Goal: Information Seeking & Learning: Learn about a topic

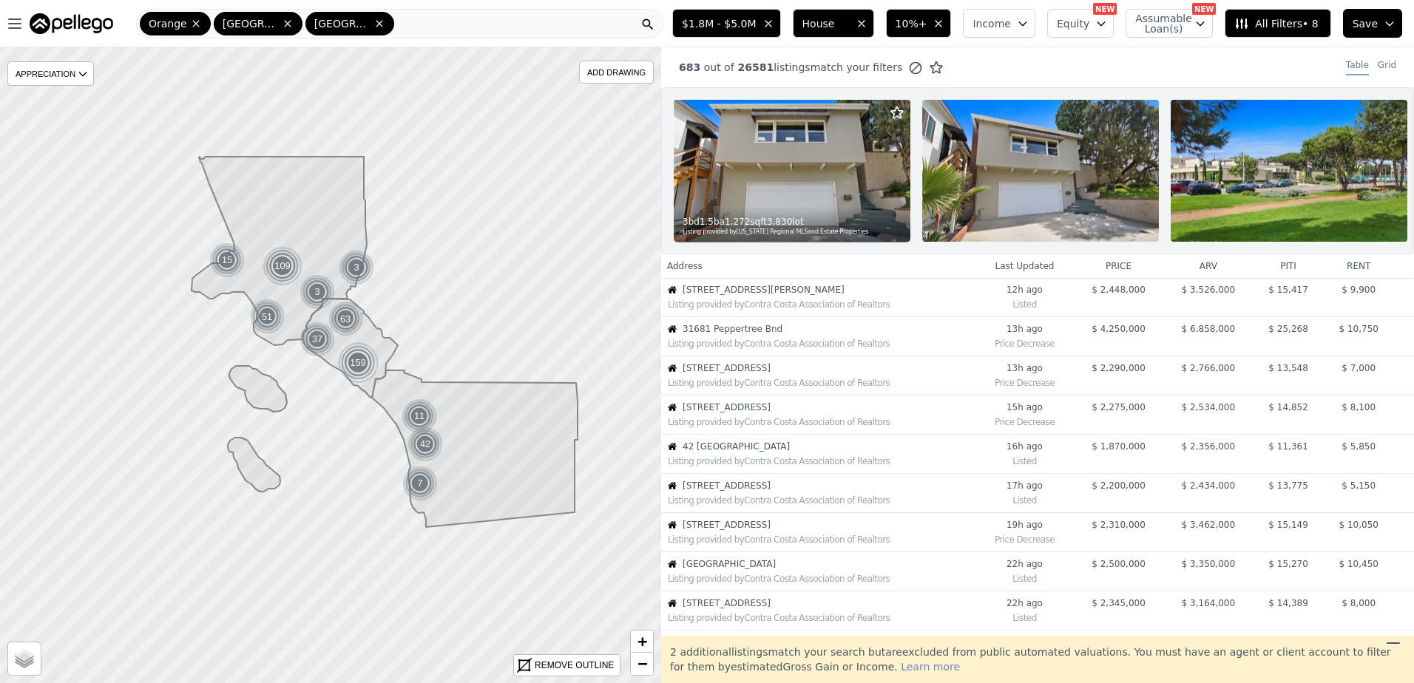
scroll to position [390, 0]
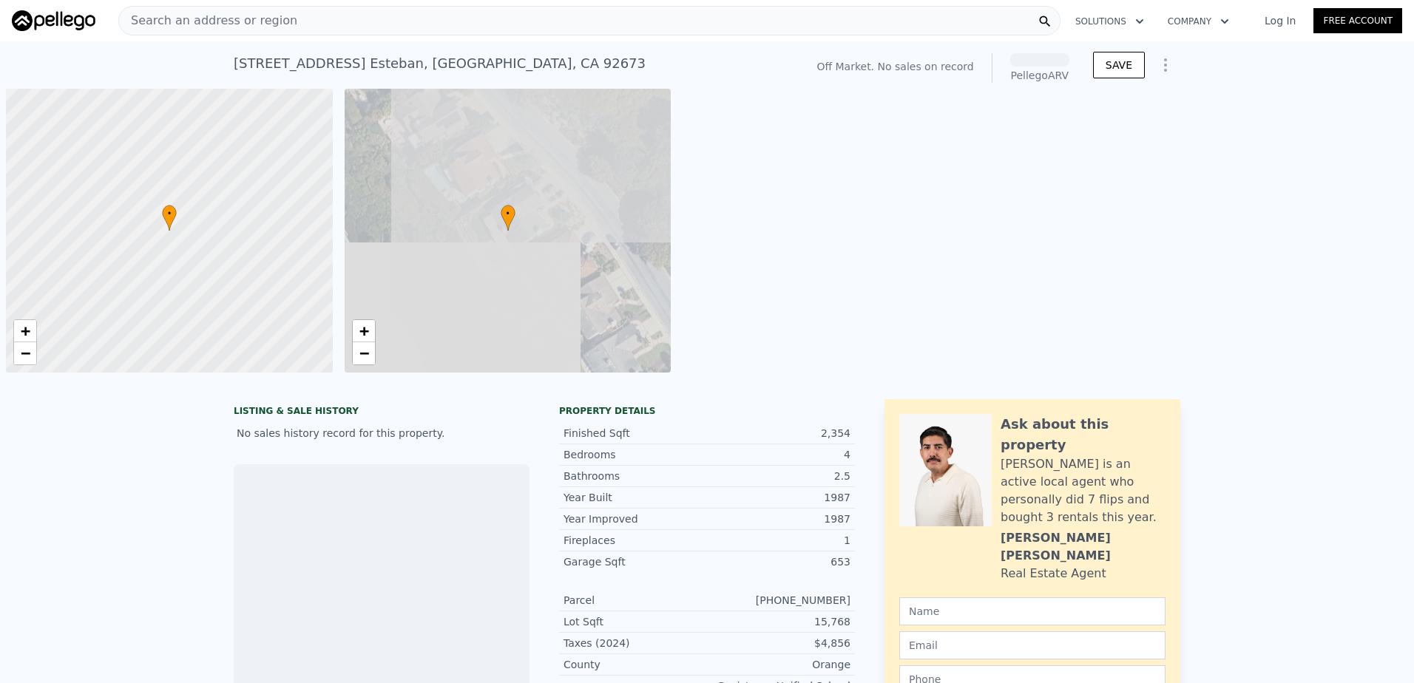
scroll to position [0, 6]
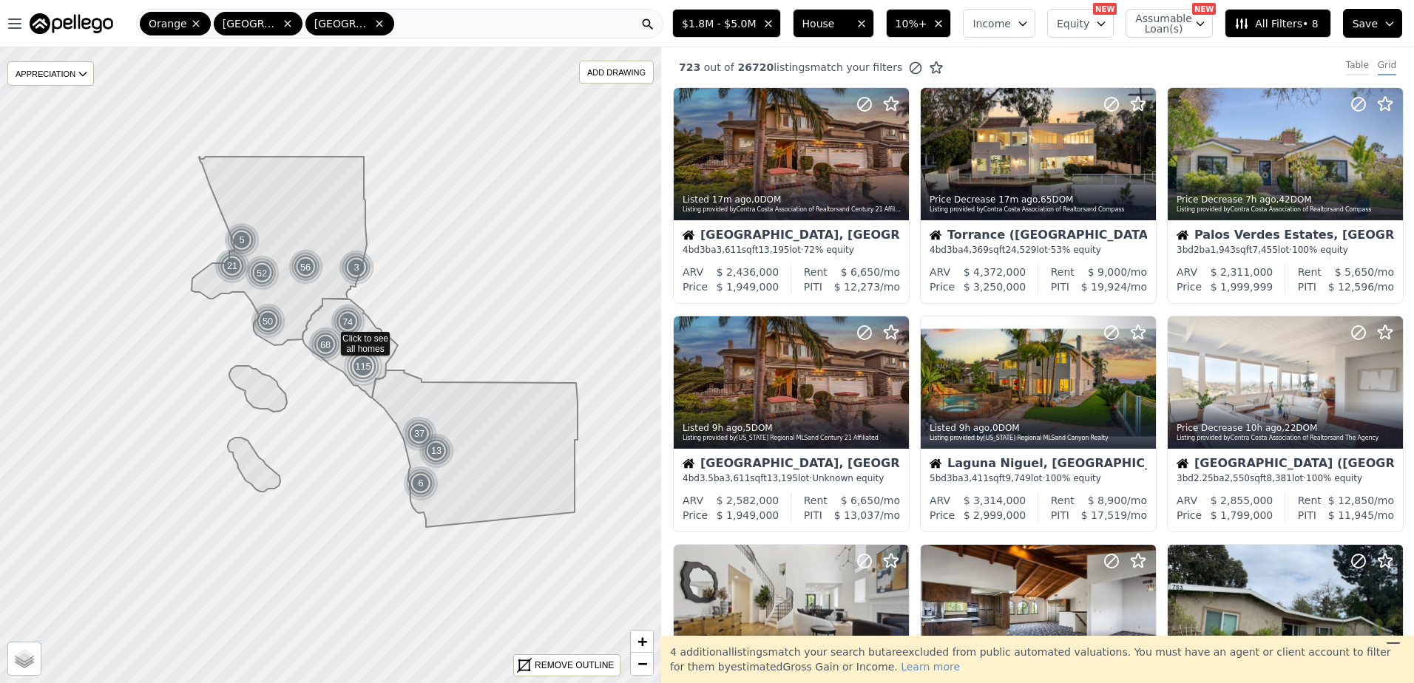
click at [1345, 64] on div "Table" at bounding box center [1356, 67] width 23 height 16
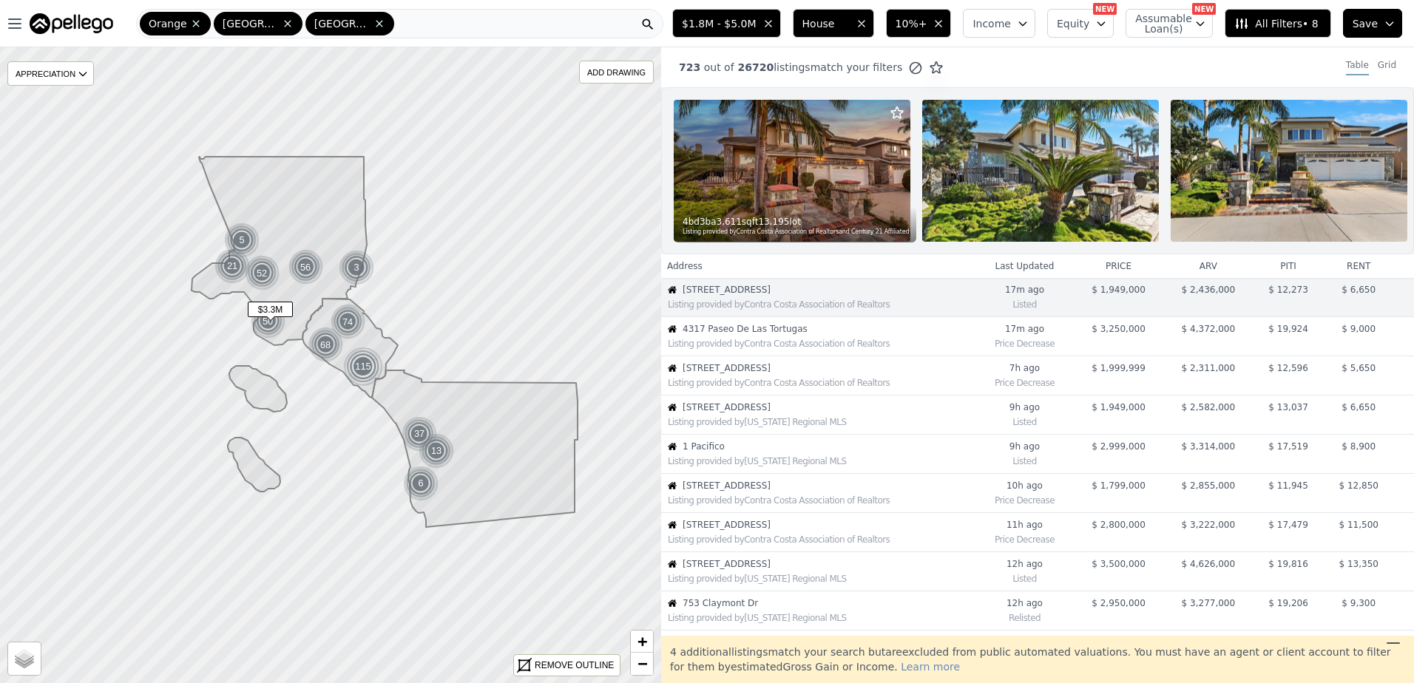
click at [761, 335] on span "4317 Paseo De Las Tortugas" at bounding box center [828, 329] width 292 height 12
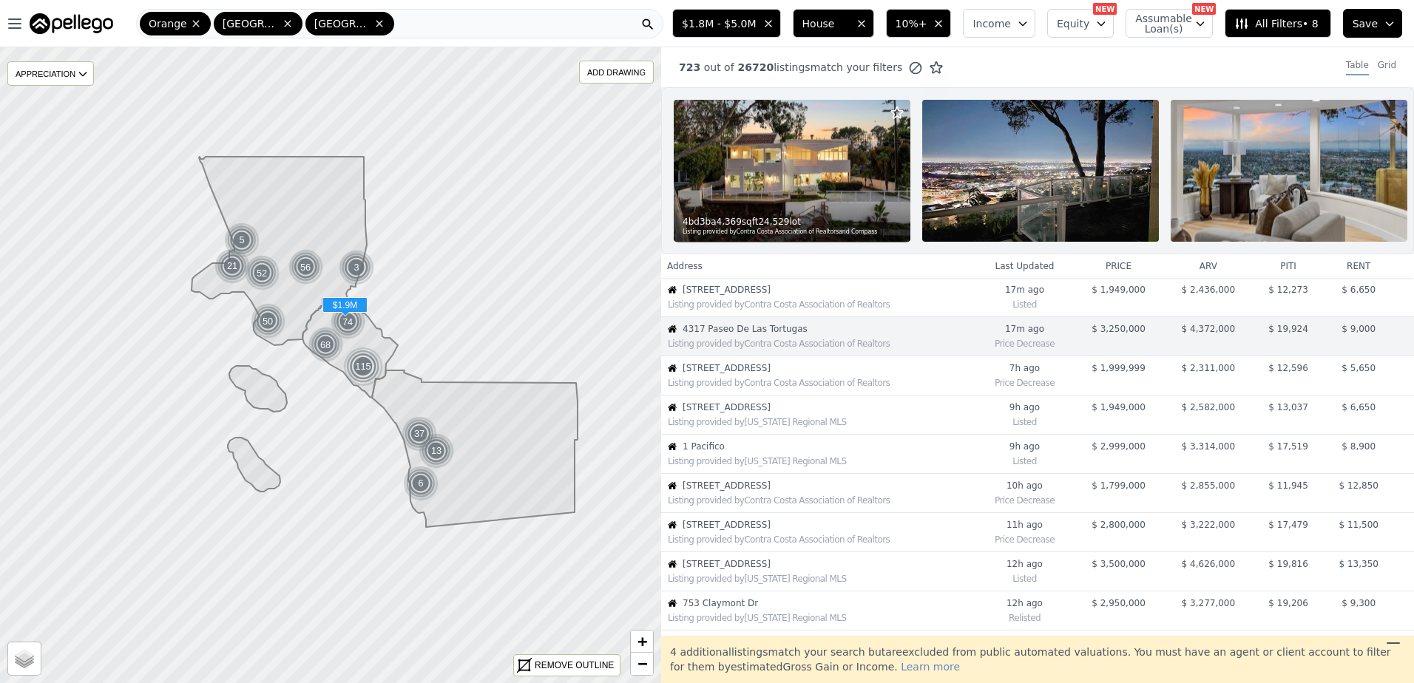
click at [750, 307] on div "Listing provided by Contra Costa Association of Realtors" at bounding box center [818, 303] width 313 height 15
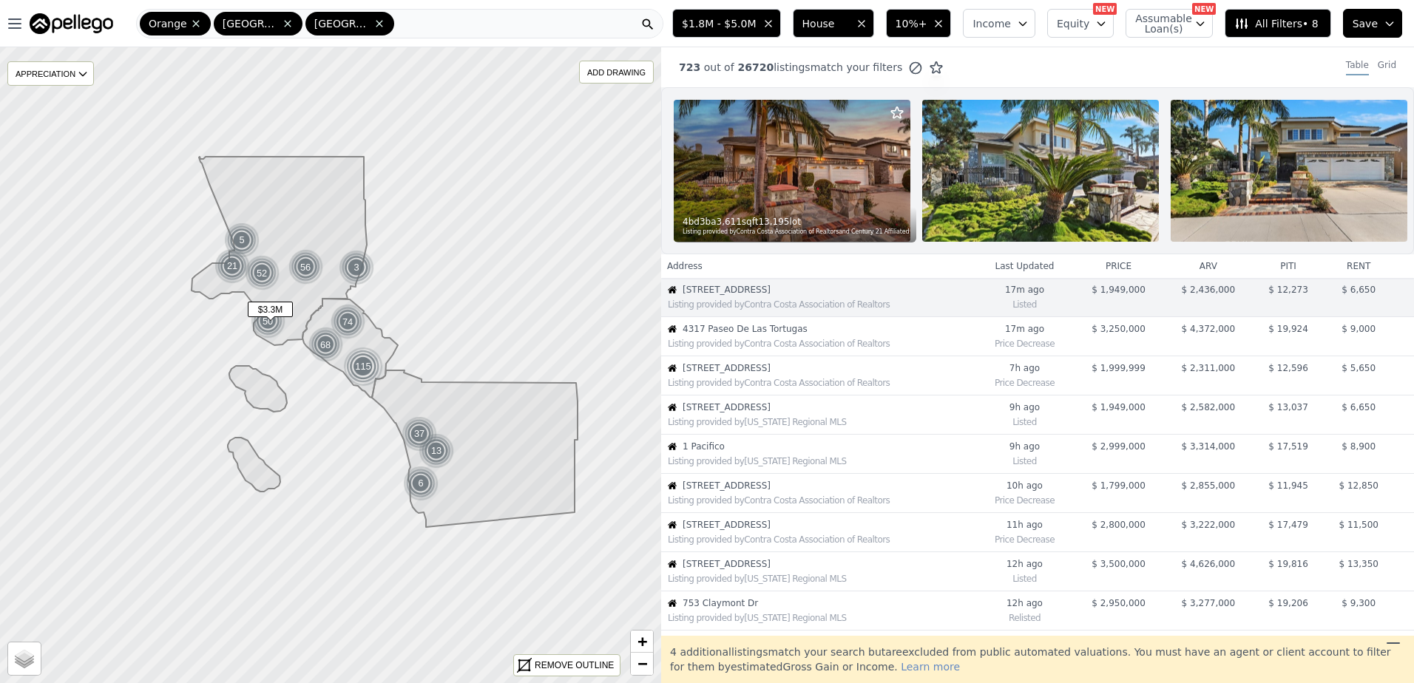
click at [722, 349] on div "Listing provided by Contra Costa Association of Realtors" at bounding box center [821, 344] width 307 height 12
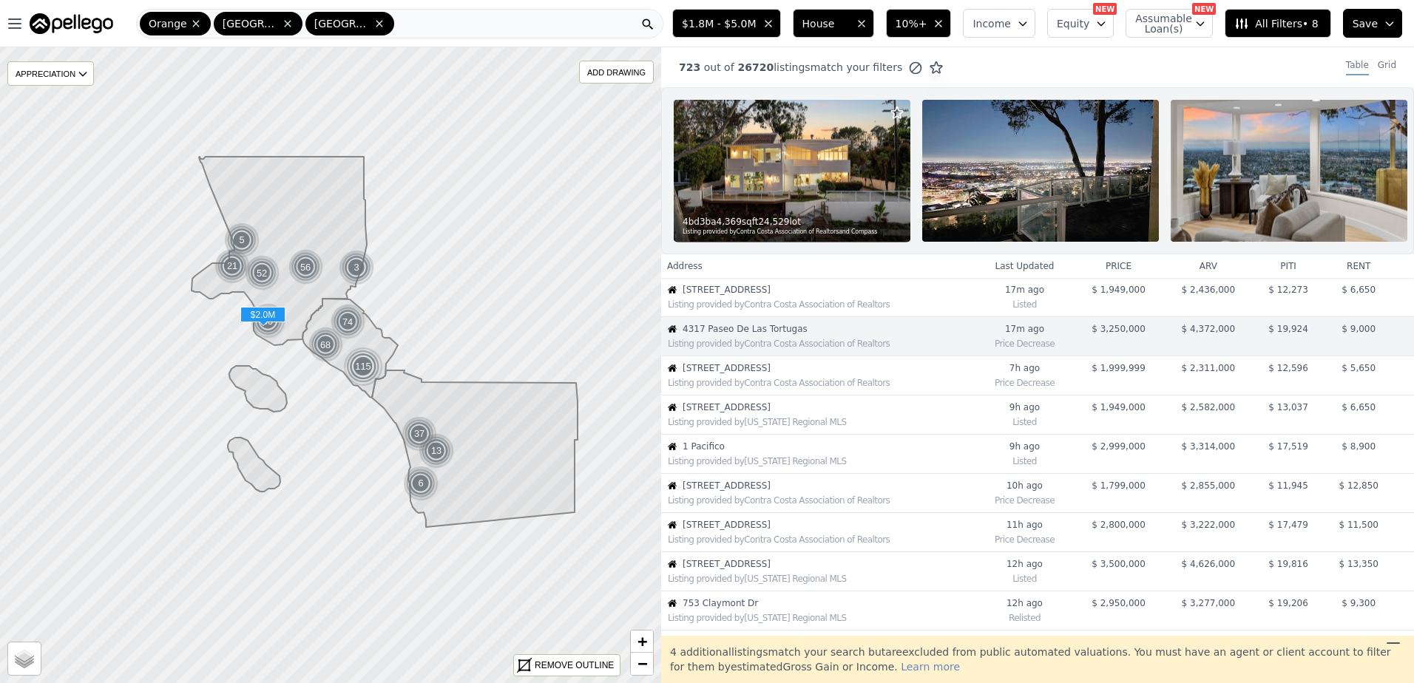
click at [719, 373] on span "2116 Palos Verdes Dr W" at bounding box center [828, 368] width 292 height 12
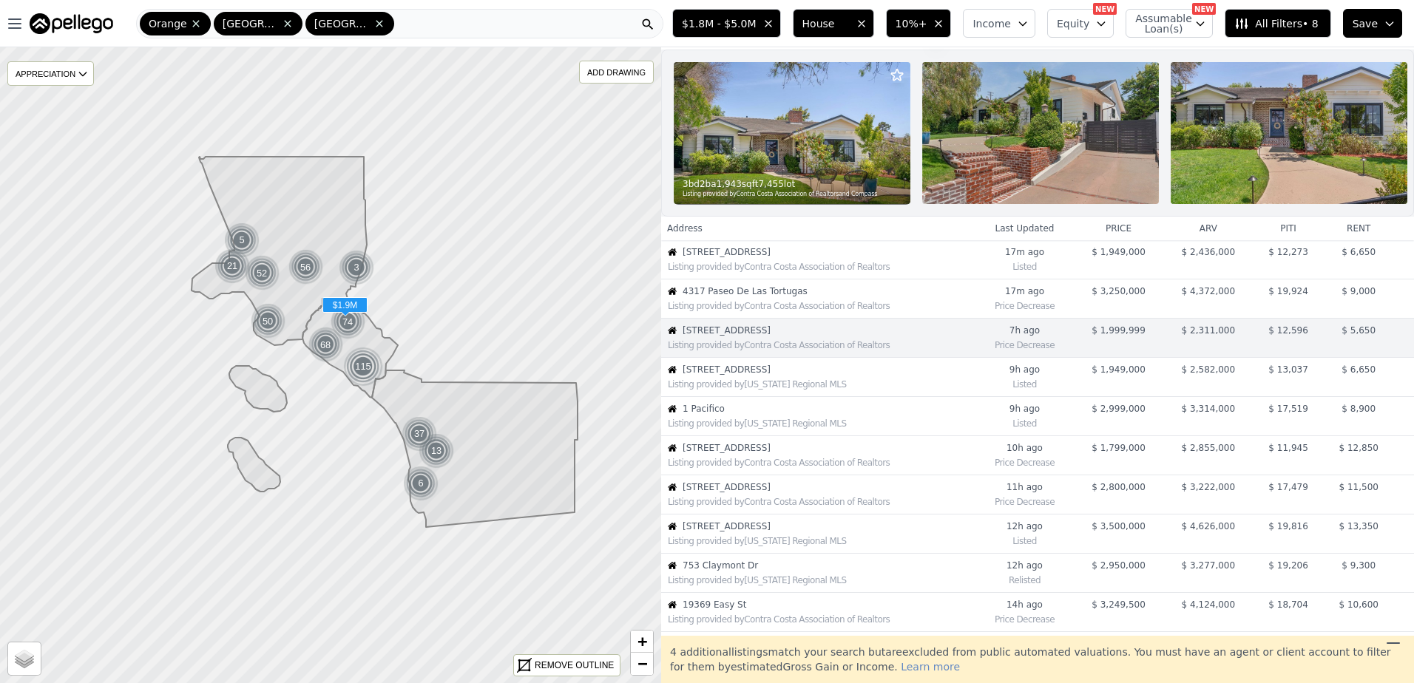
click at [721, 376] on span "4348 E Hillsborough" at bounding box center [828, 370] width 292 height 12
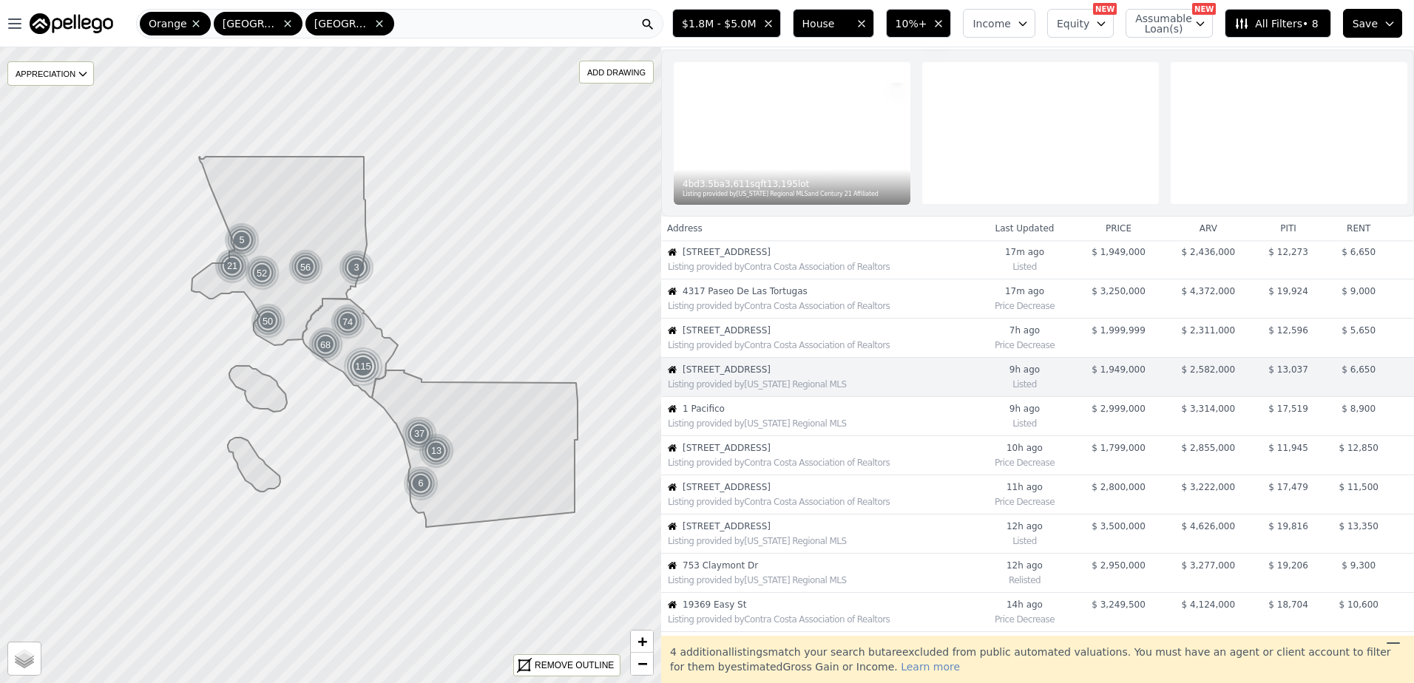
scroll to position [77, 0]
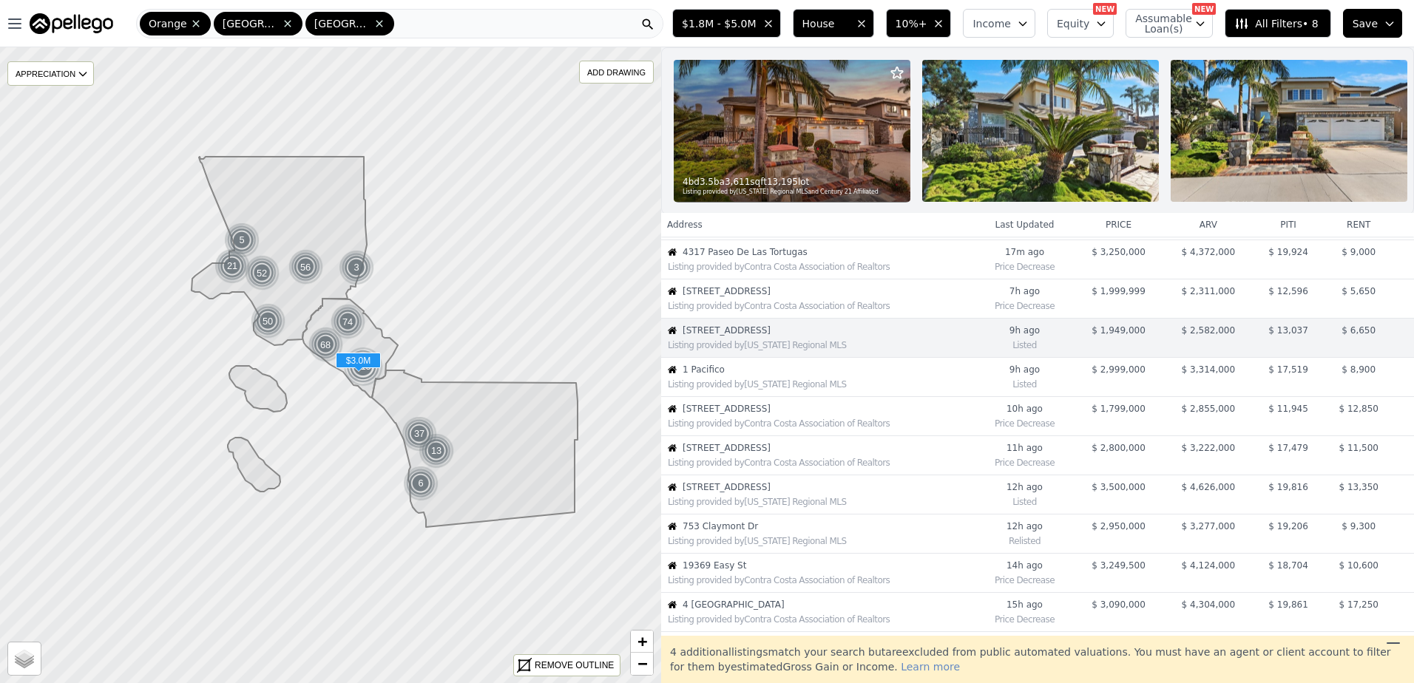
click at [722, 376] on span "1 Pacifico" at bounding box center [828, 370] width 292 height 12
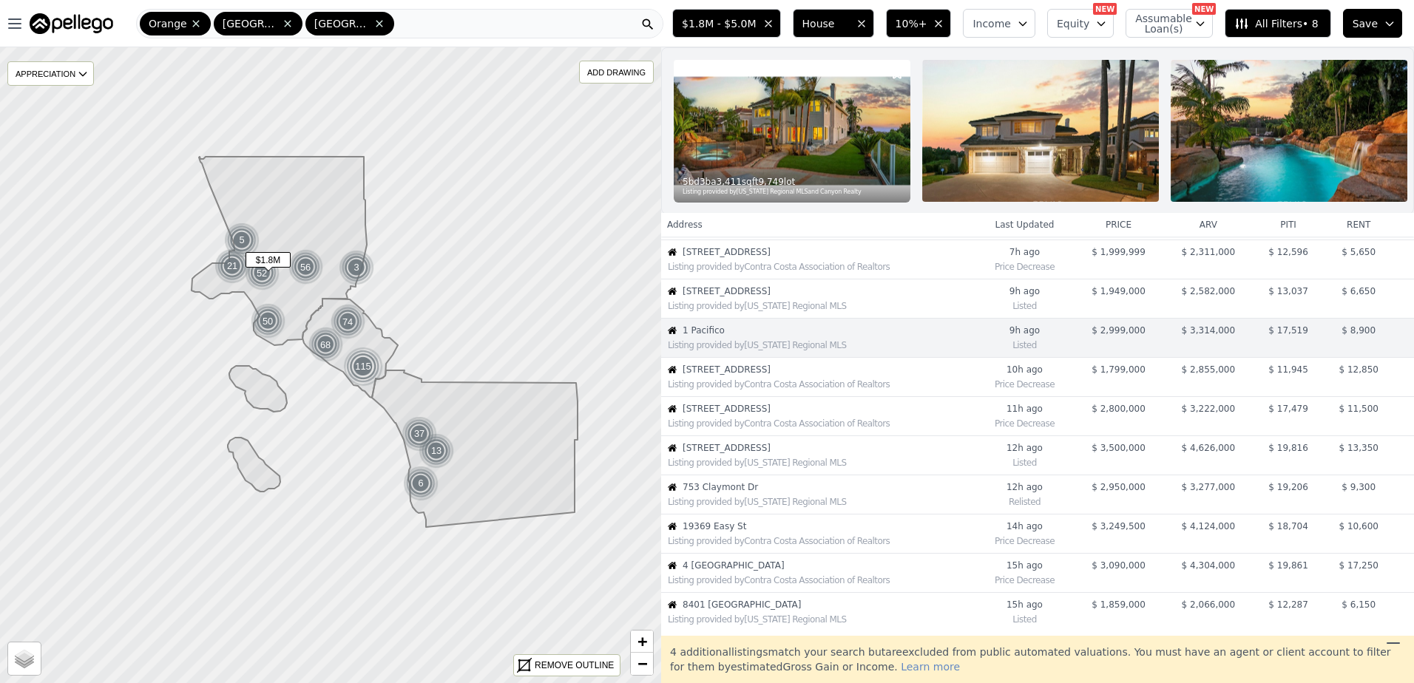
click at [722, 376] on span "8383 Wyndham Rd" at bounding box center [828, 370] width 292 height 12
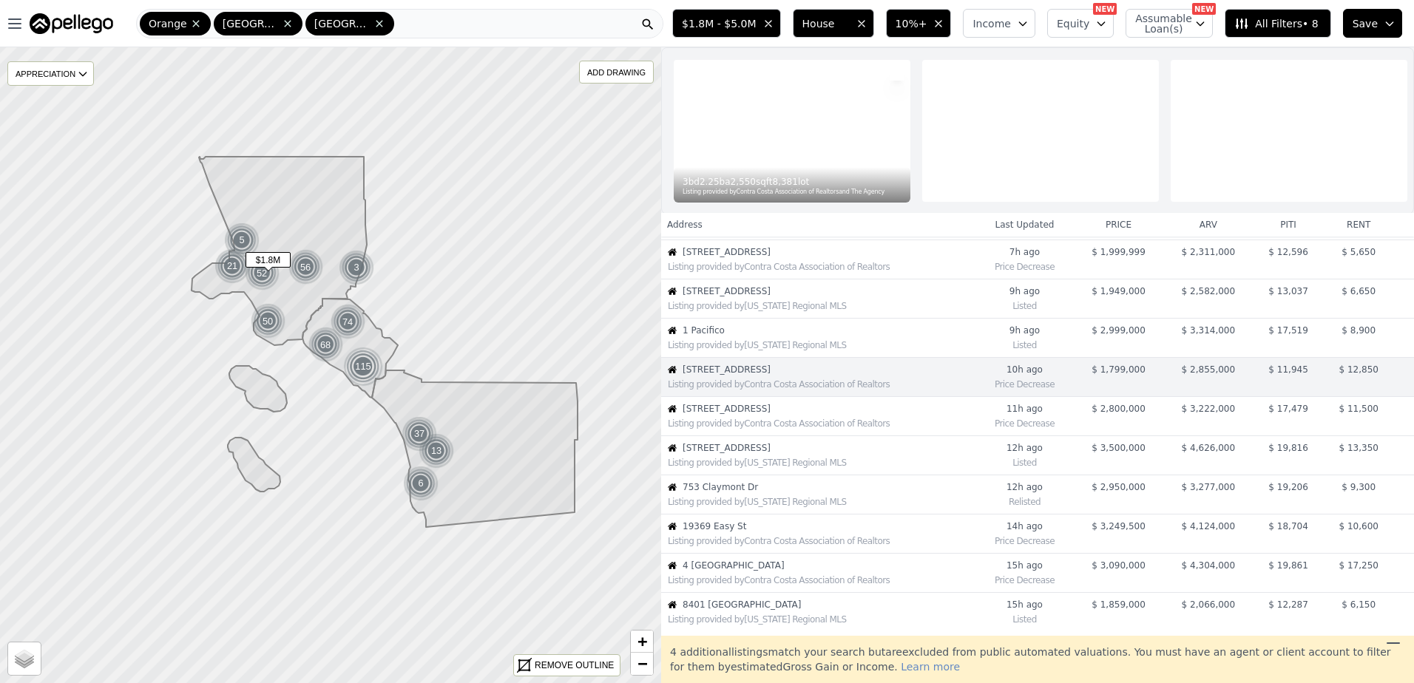
scroll to position [155, 0]
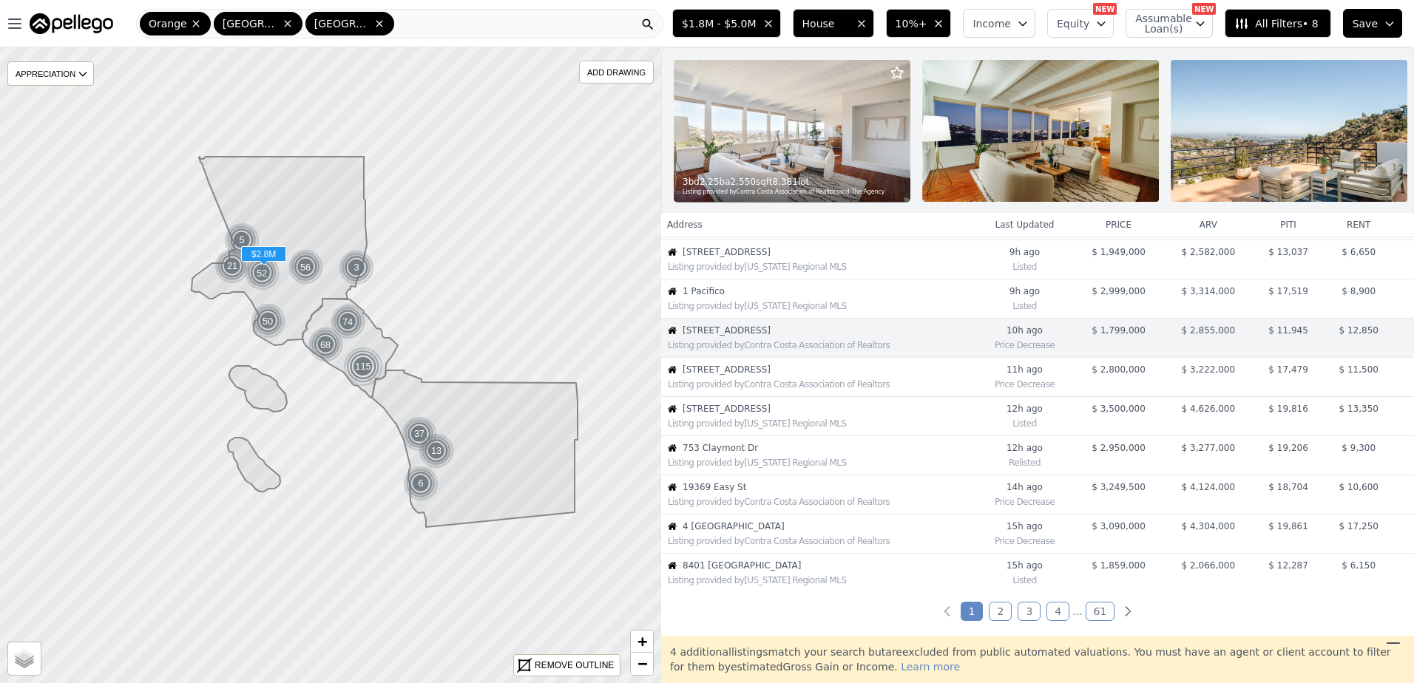
click at [722, 376] on span "4322 Alcove Ave" at bounding box center [828, 370] width 292 height 12
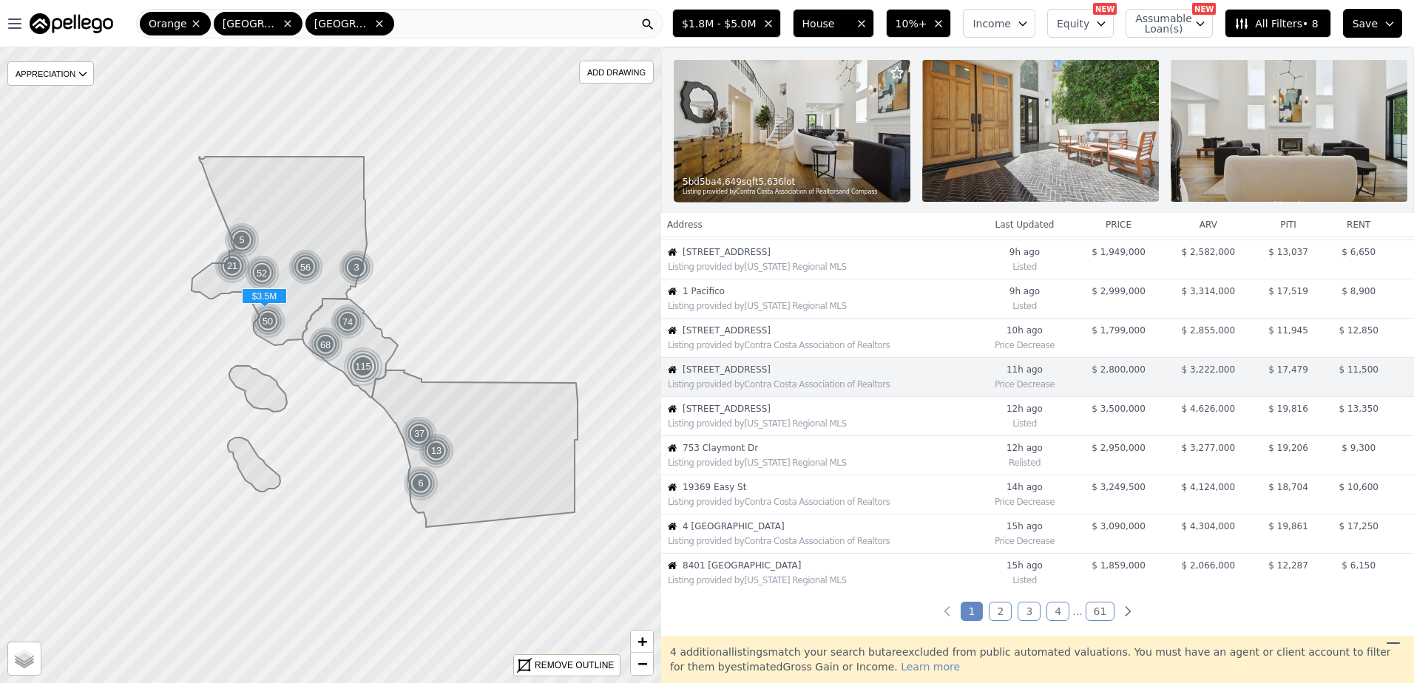
scroll to position [194, 0]
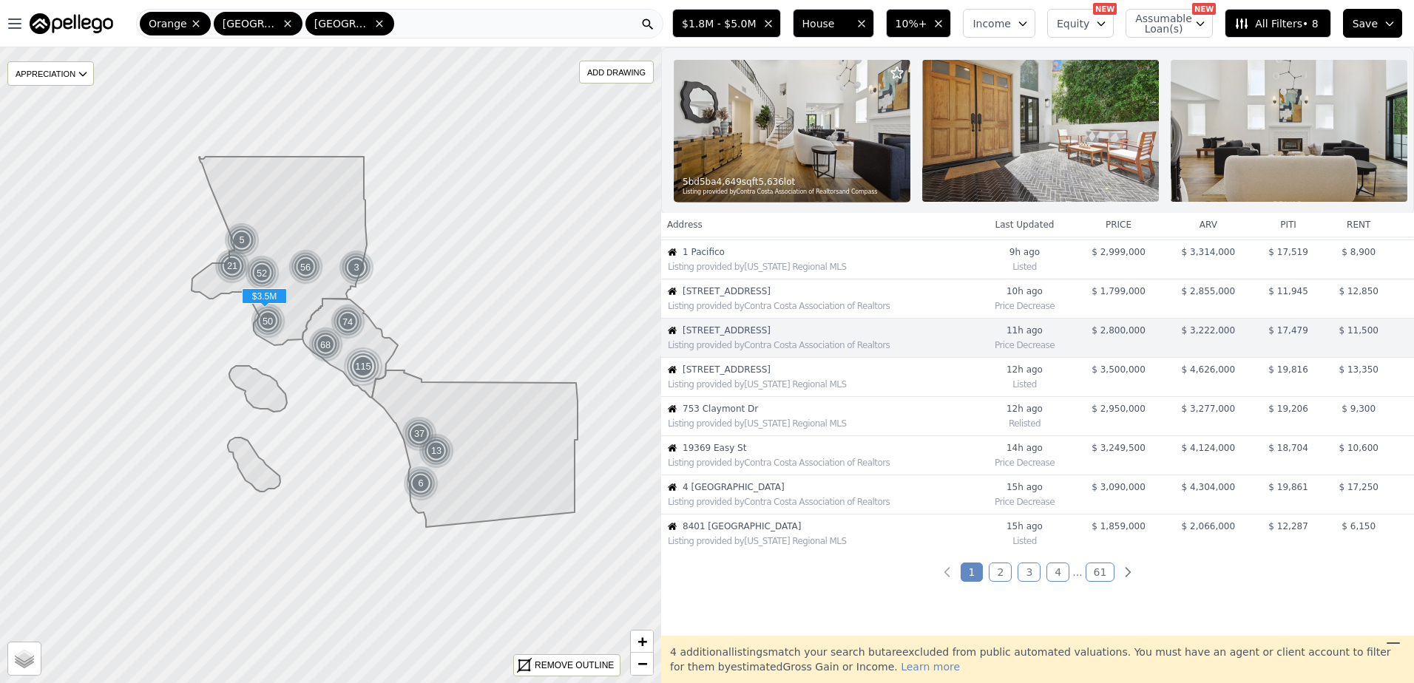
click at [722, 376] on span "1315 Church St" at bounding box center [828, 370] width 292 height 12
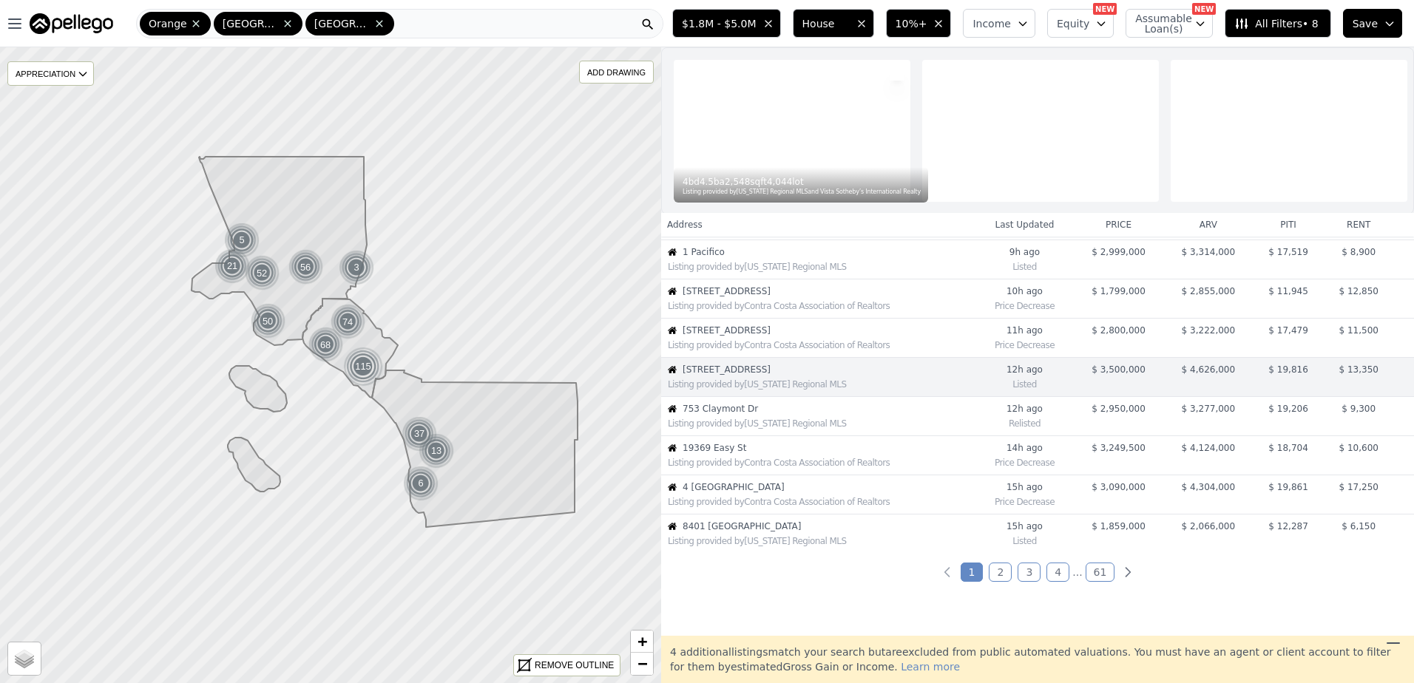
scroll to position [234, 0]
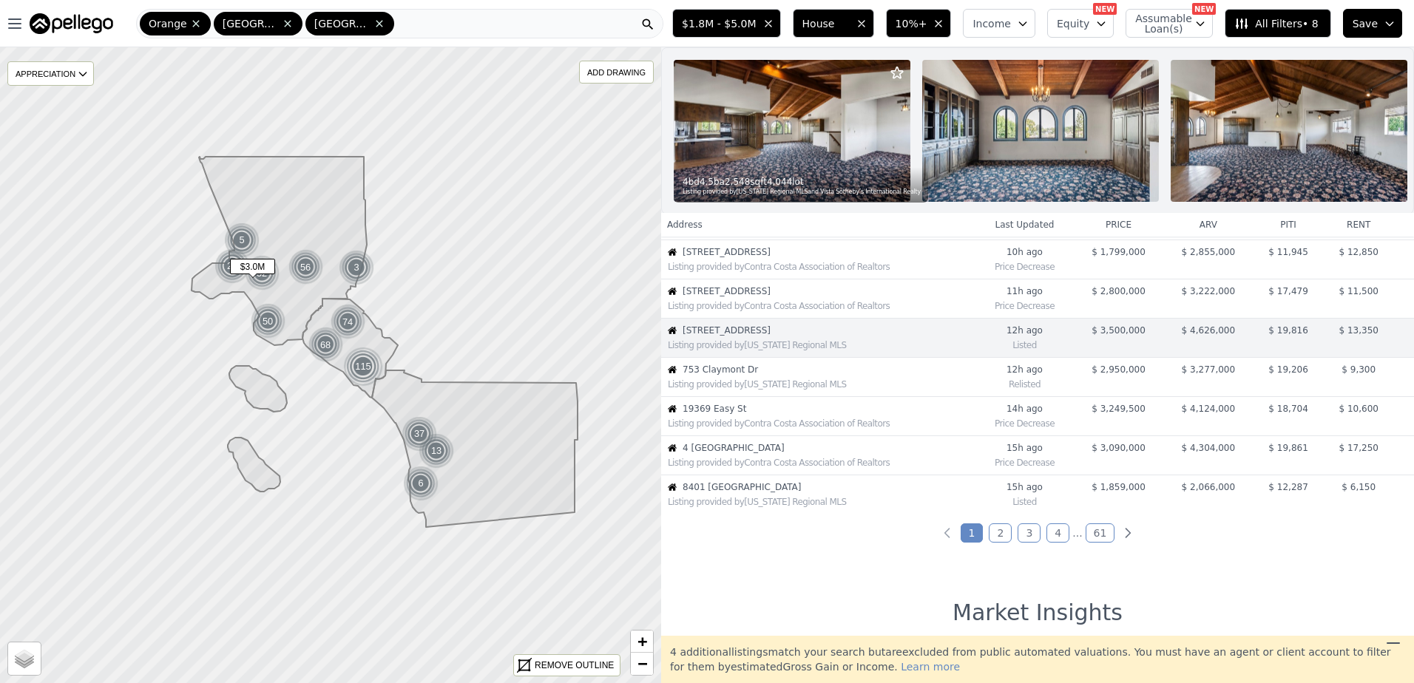
click at [733, 390] on div "Listing provided by California Regional MLS" at bounding box center [821, 385] width 307 height 12
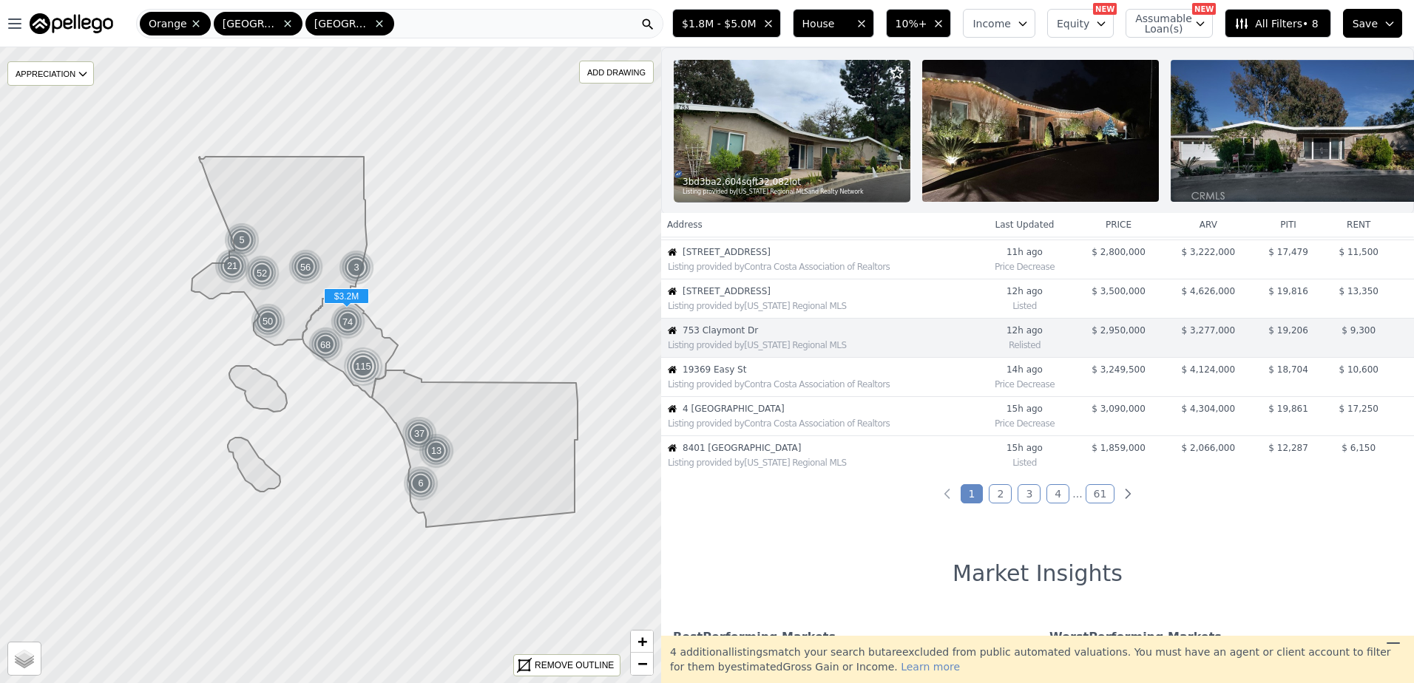
click at [767, 376] on span "19369 Easy St" at bounding box center [828, 370] width 292 height 12
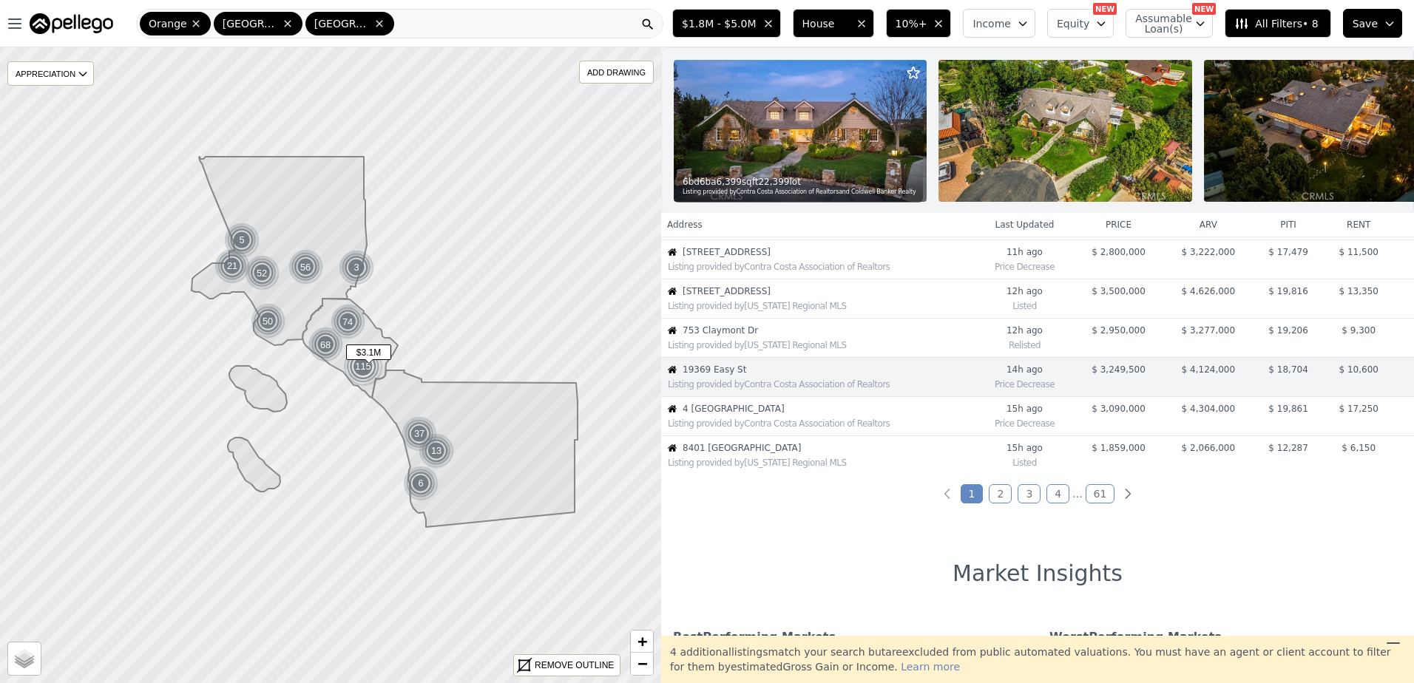
scroll to position [312, 0]
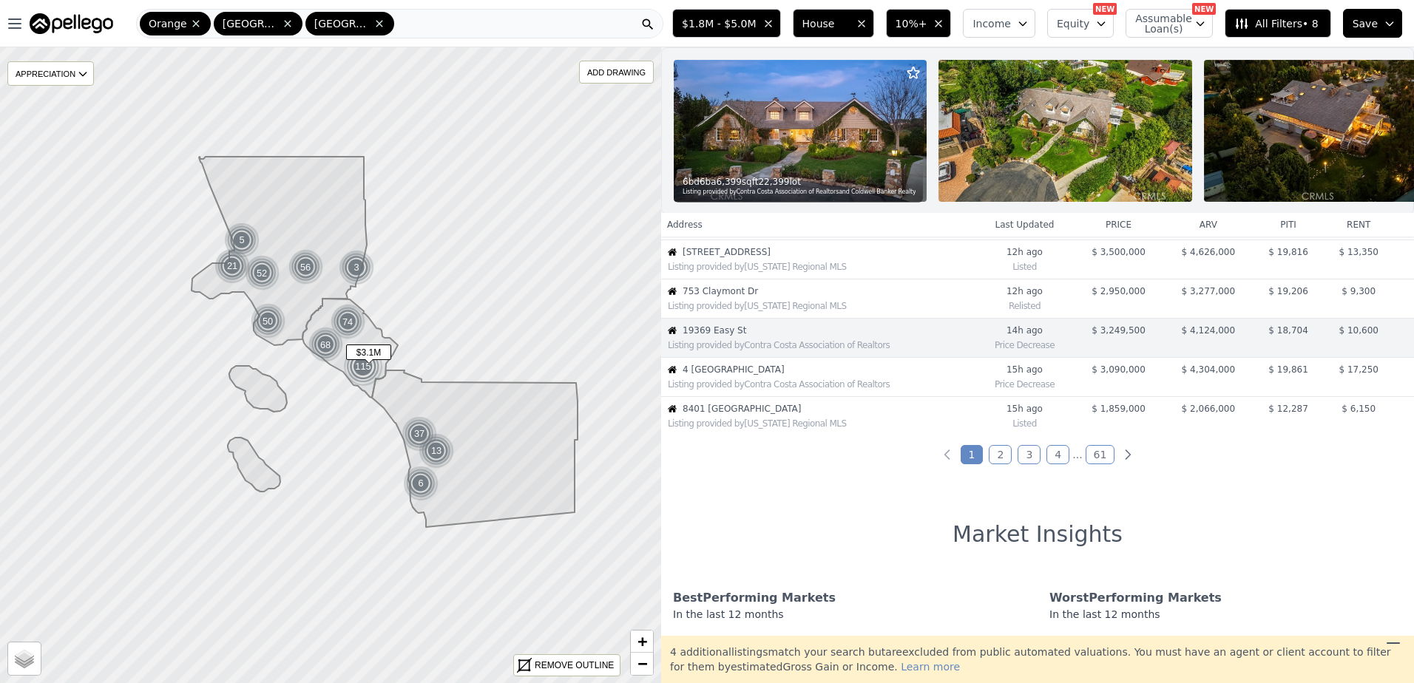
click at [767, 376] on span "4 Andromeda Isle" at bounding box center [828, 370] width 292 height 12
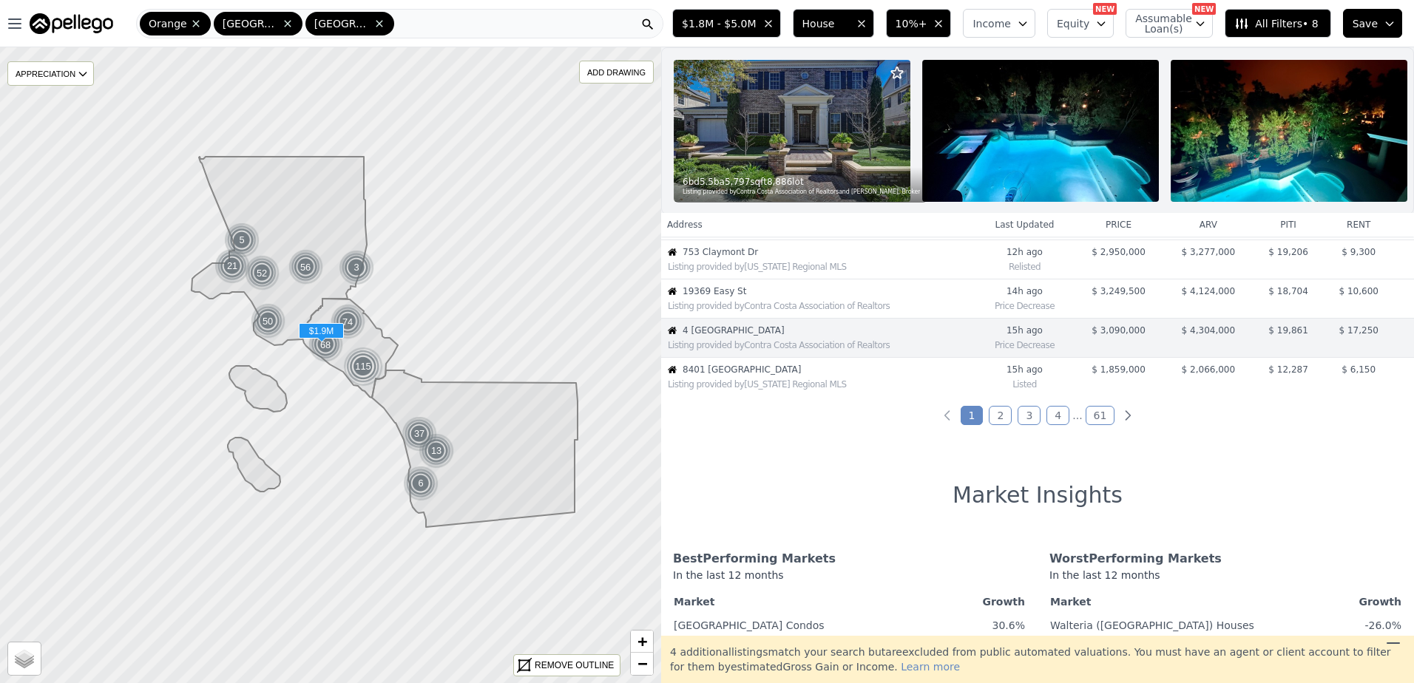
click at [767, 376] on span "8401 Dallas" at bounding box center [828, 370] width 292 height 12
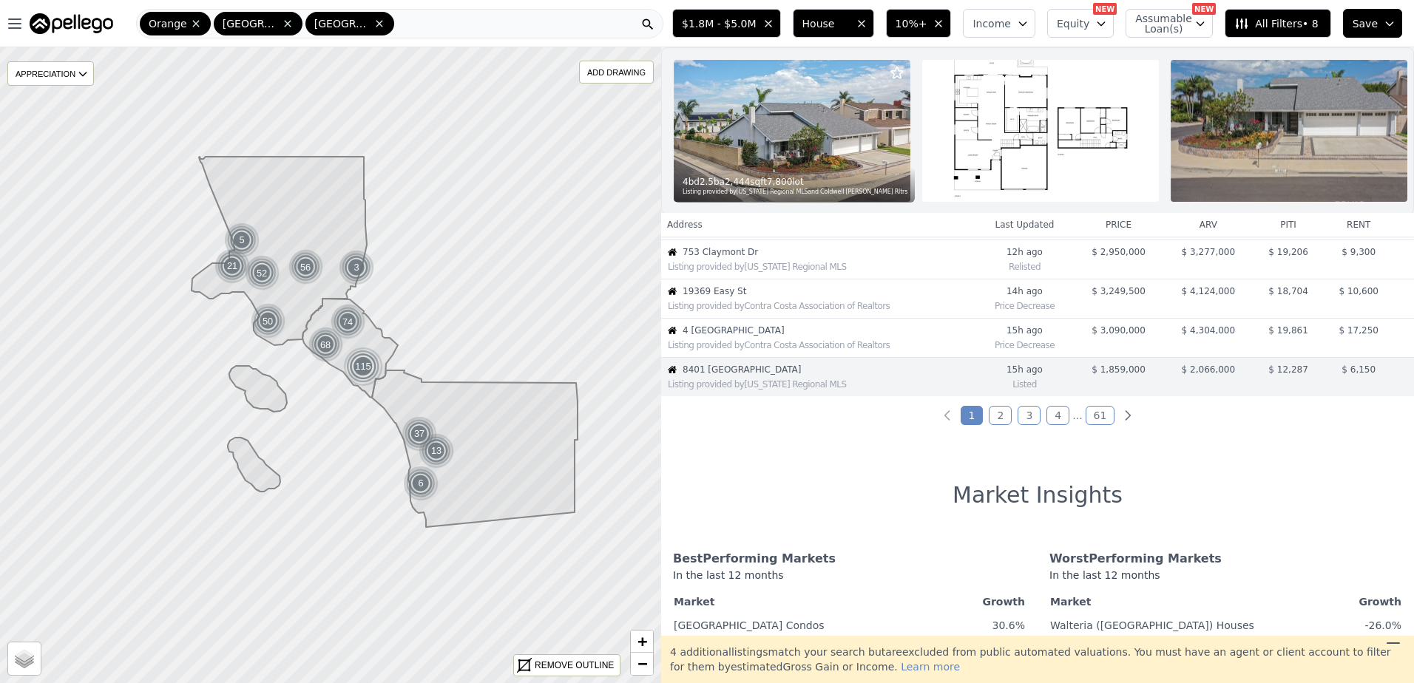
scroll to position [390, 0]
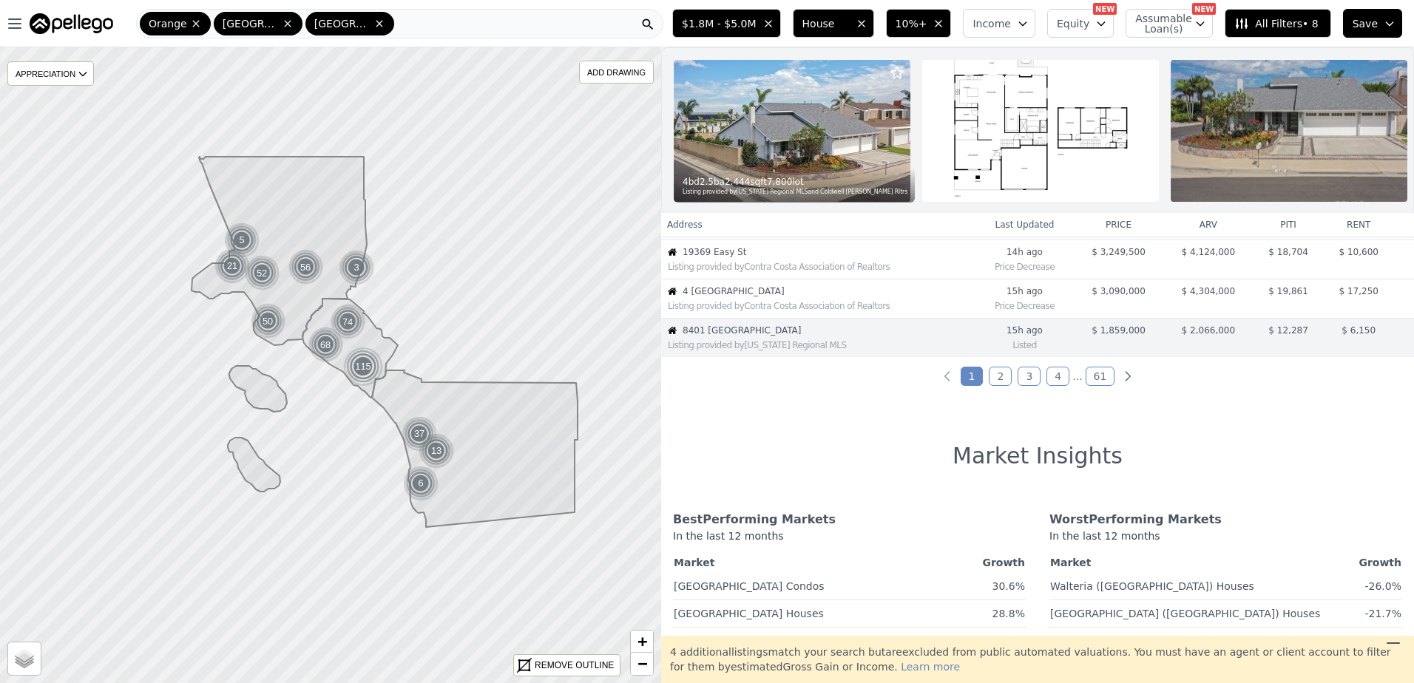
click at [1000, 385] on link "2" at bounding box center [999, 376] width 23 height 19
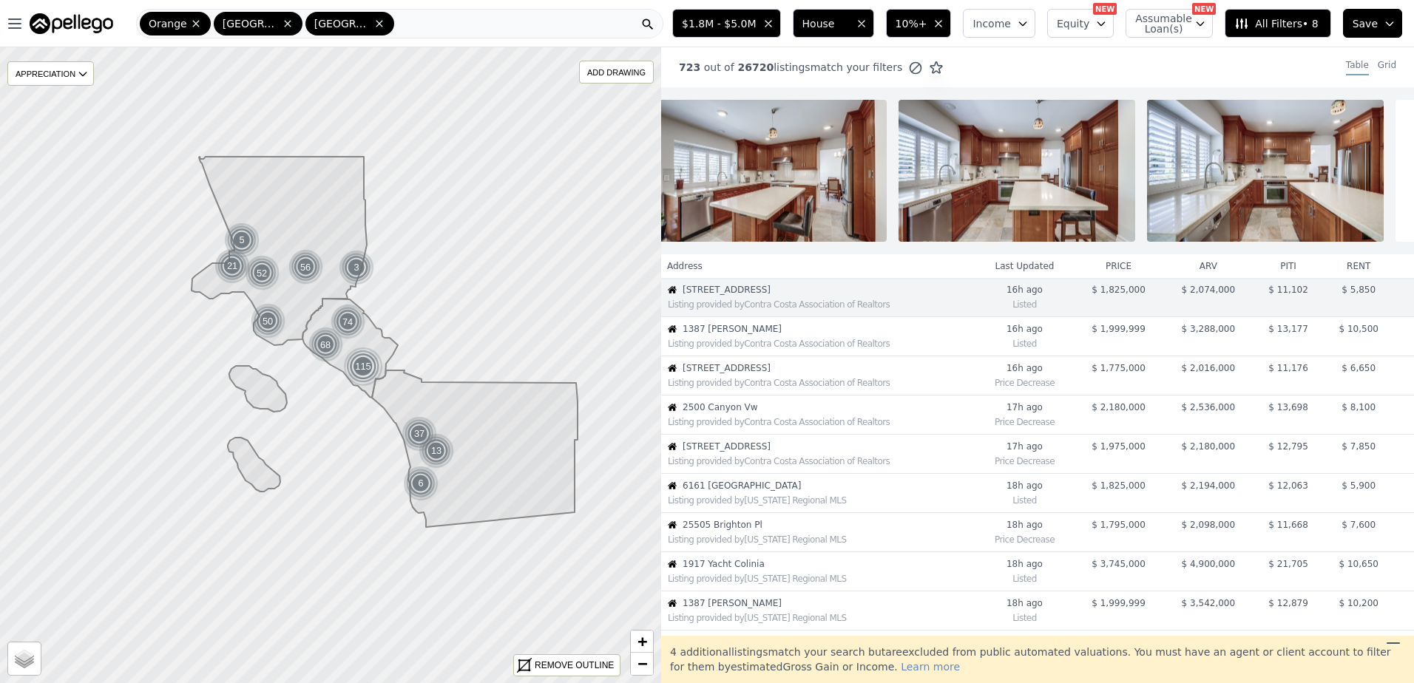
scroll to position [0, 0]
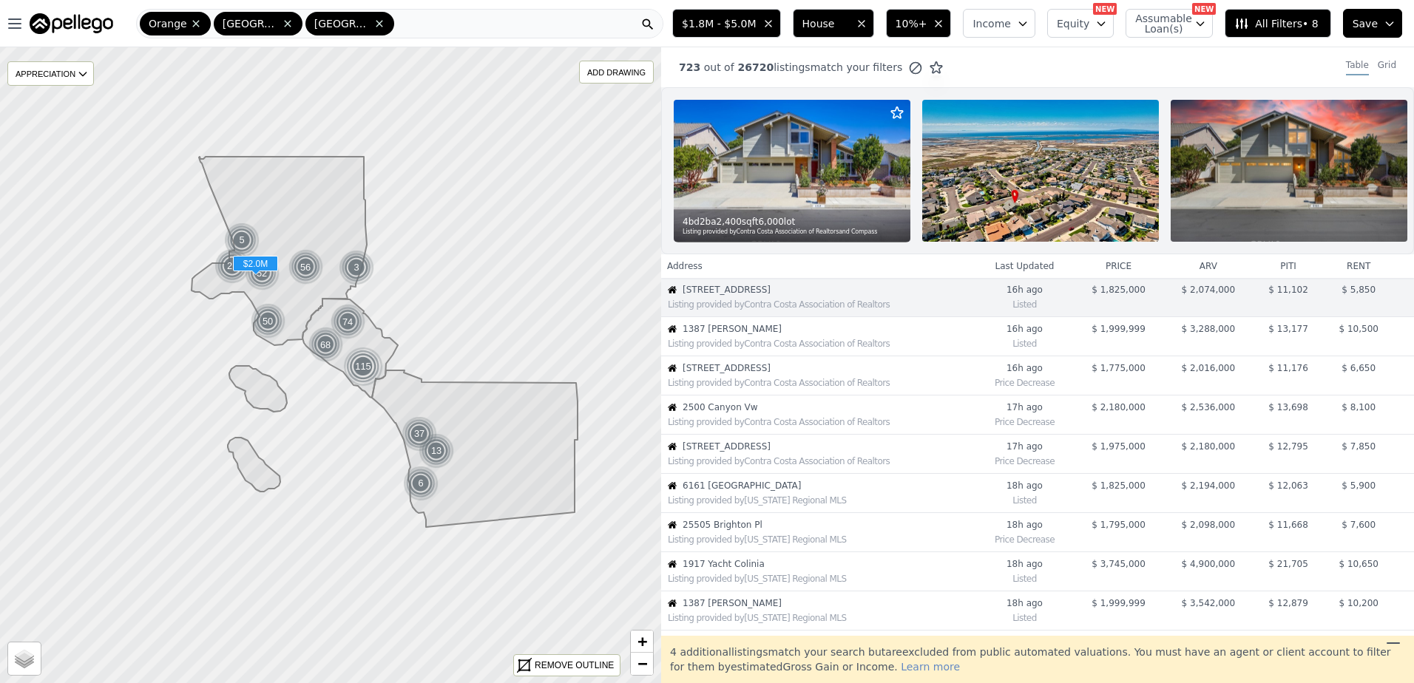
click at [716, 346] on div "Listing provided by Contra Costa Association of Realtors" at bounding box center [818, 342] width 313 height 15
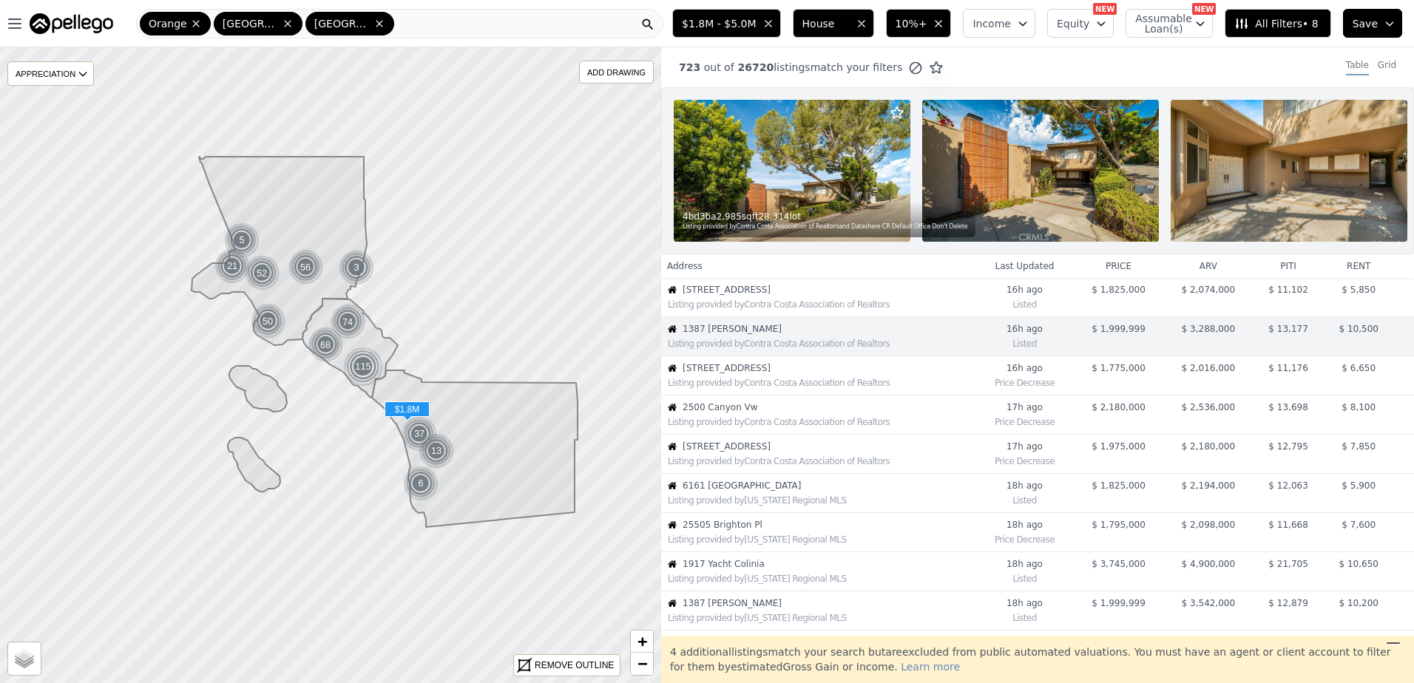
click at [791, 374] on span "2103 Loquat Pl" at bounding box center [828, 368] width 292 height 12
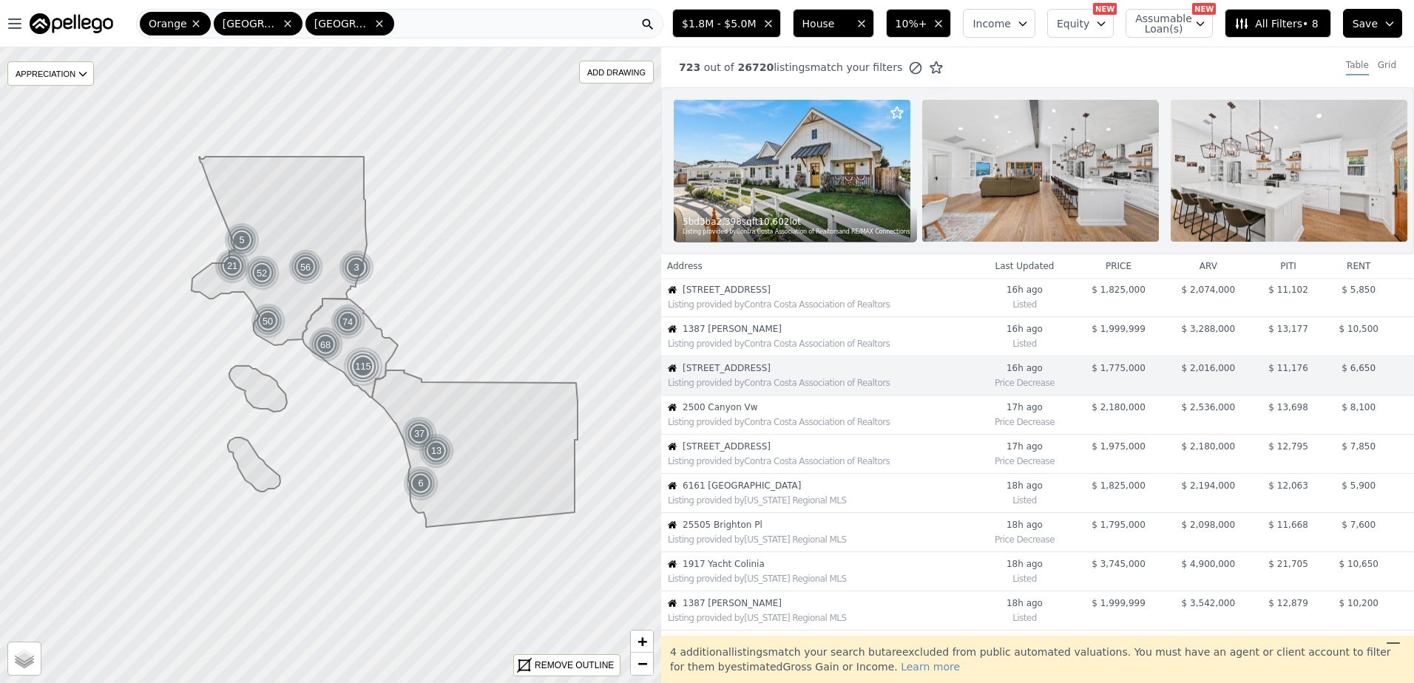
scroll to position [38, 0]
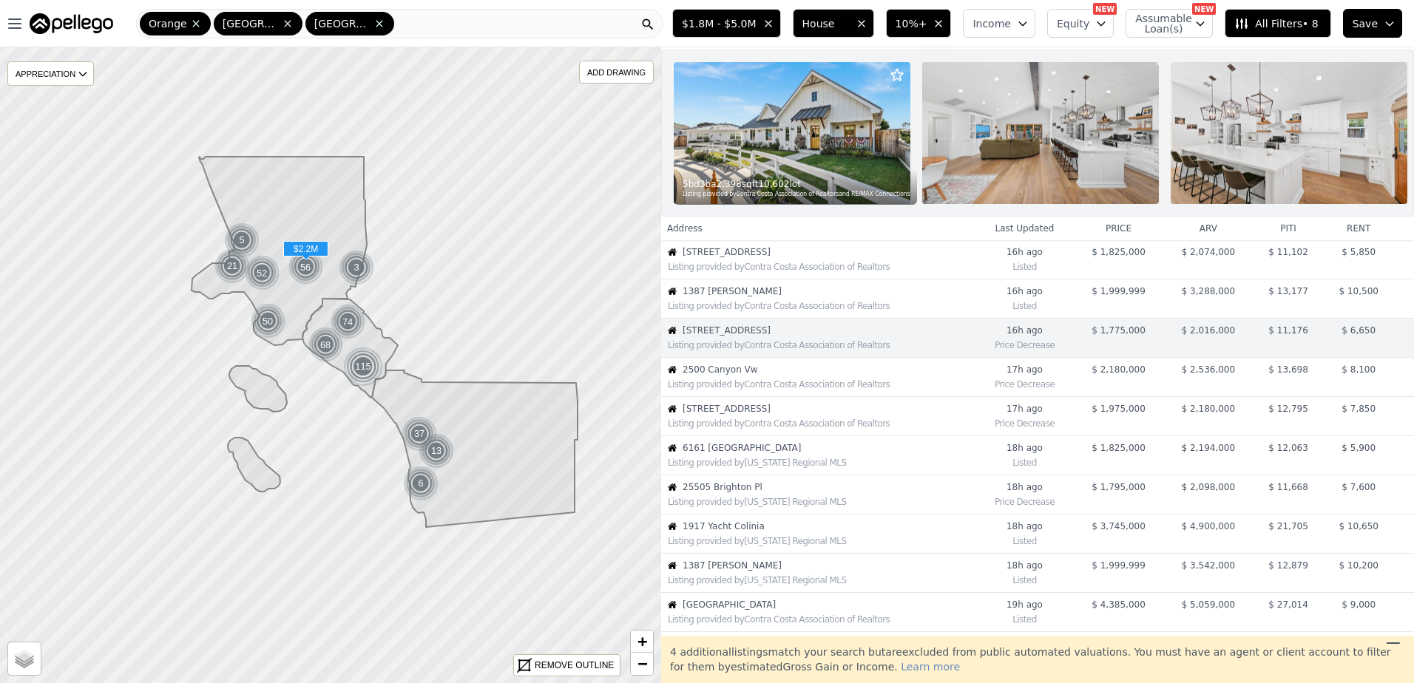
click at [787, 390] on div "Listing provided by Contra Costa Association of Realtors" at bounding box center [821, 385] width 307 height 12
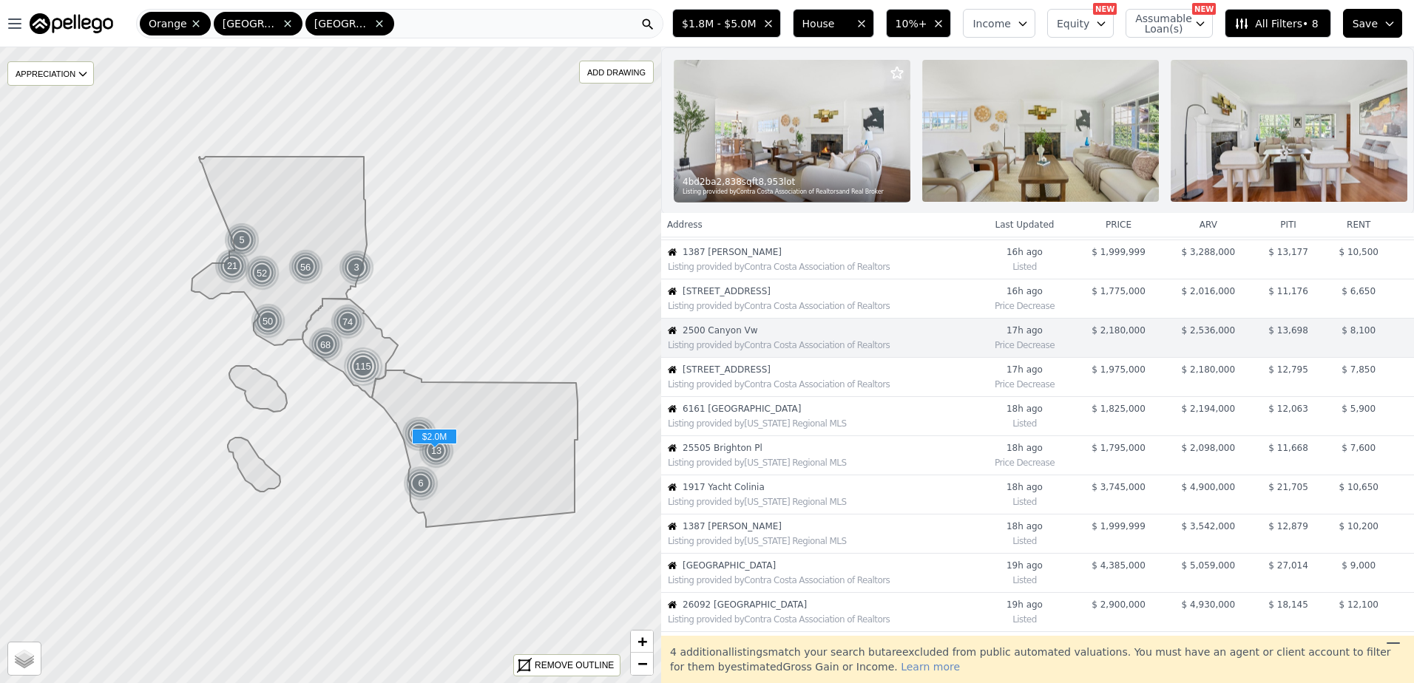
click at [787, 390] on div "Listing provided by Contra Costa Association of Realtors" at bounding box center [821, 385] width 307 height 12
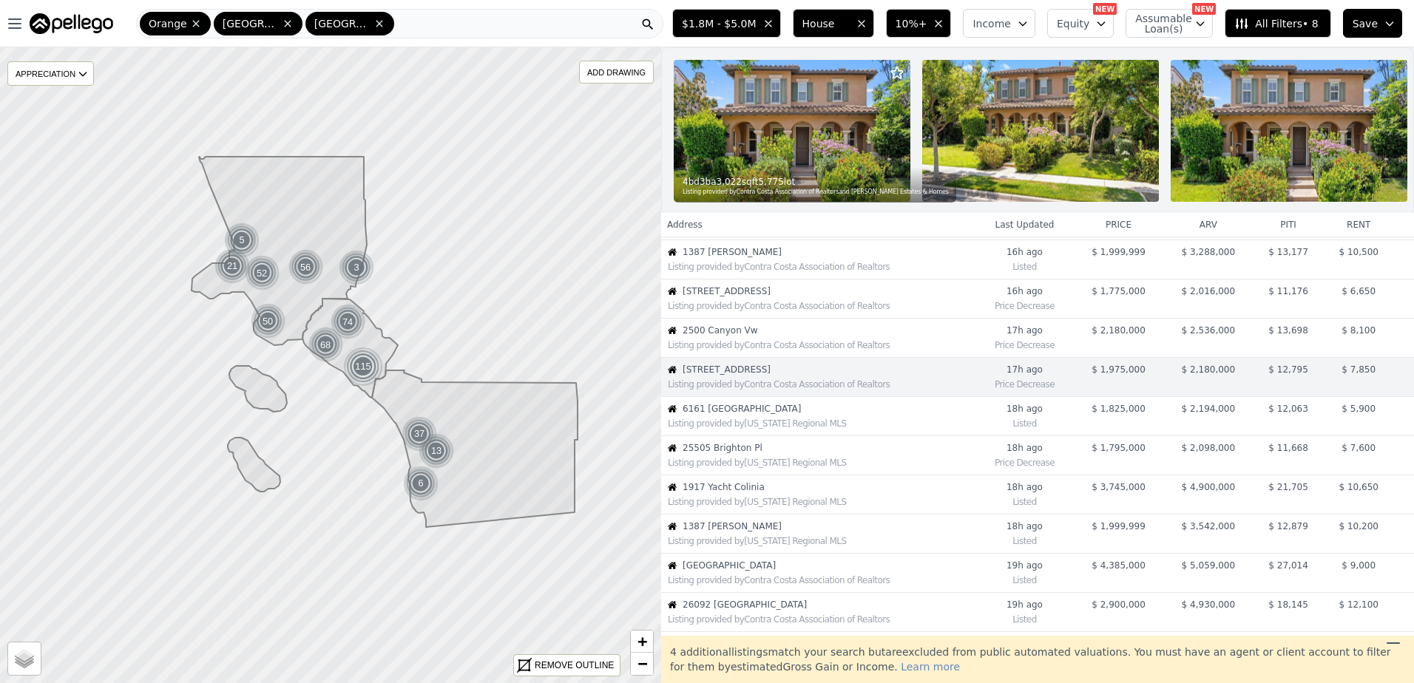
scroll to position [116, 0]
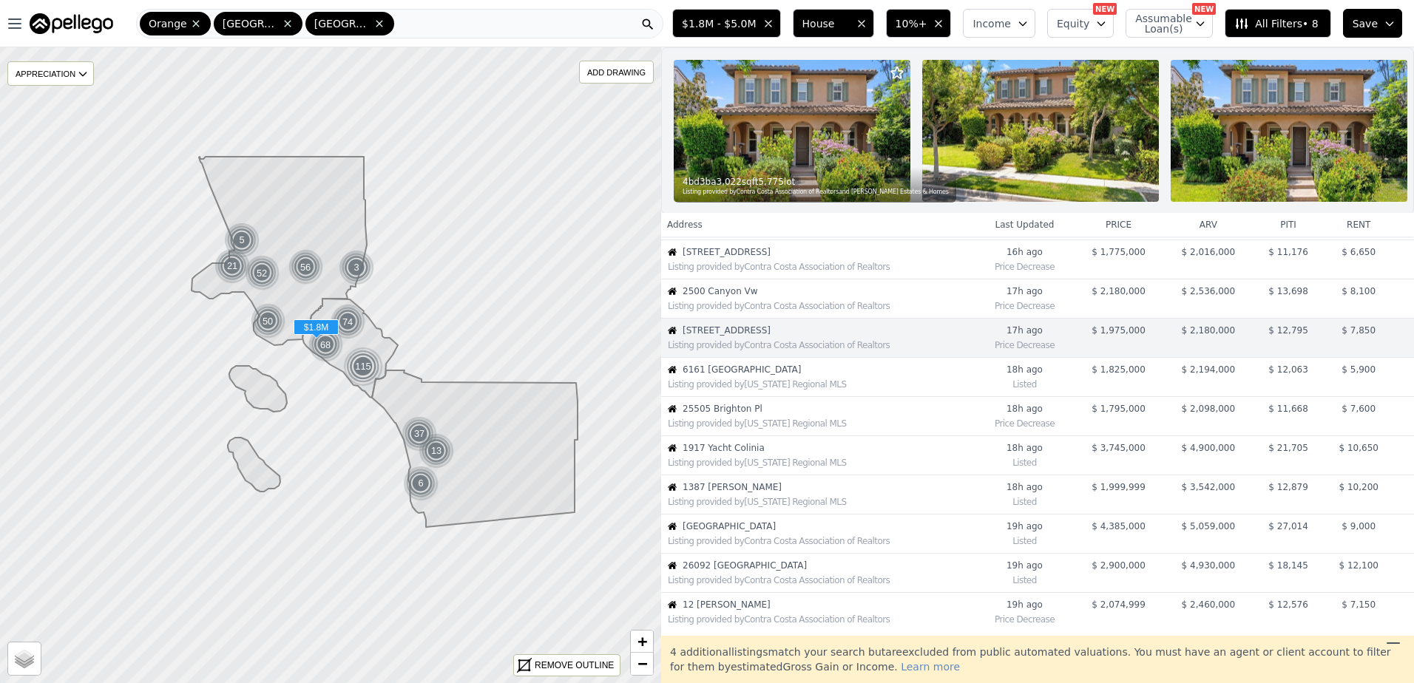
click at [787, 390] on div "Listing provided by California Regional MLS" at bounding box center [821, 385] width 307 height 12
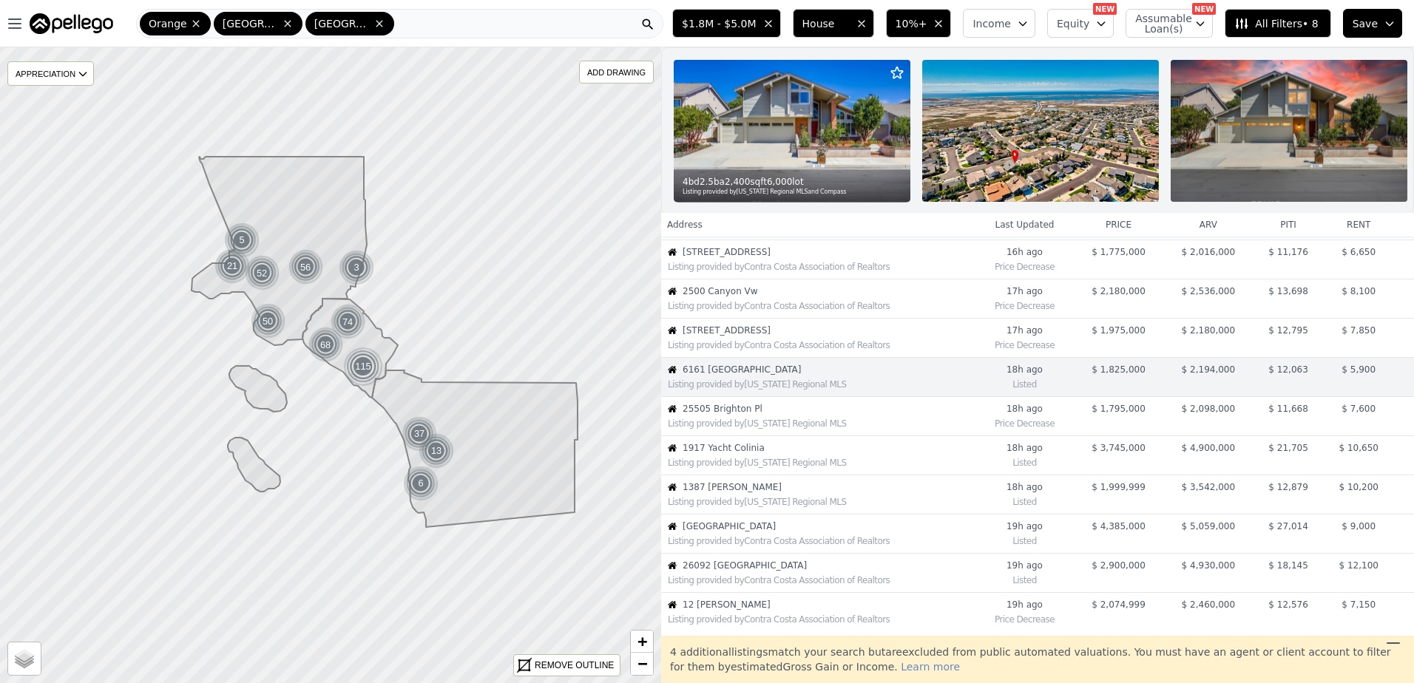
scroll to position [155, 0]
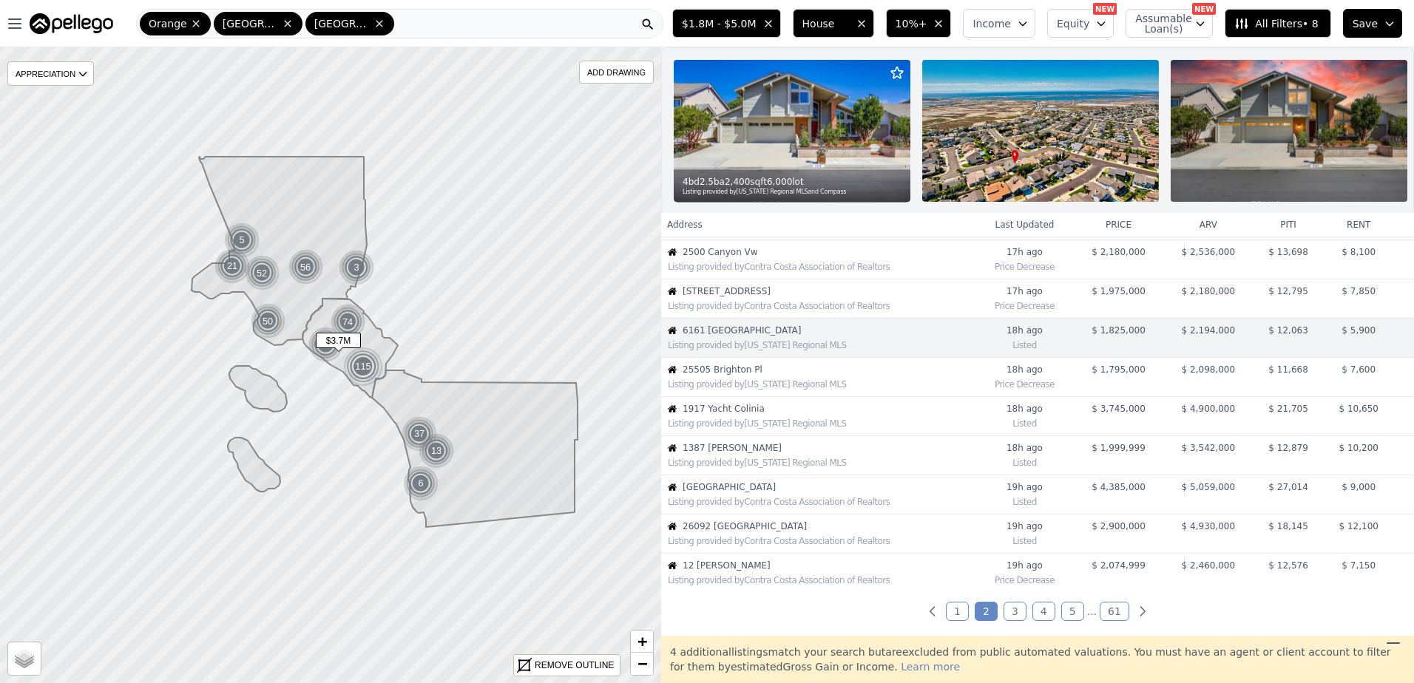
click at [869, 415] on span "1917 Yacht Colinia" at bounding box center [828, 409] width 292 height 12
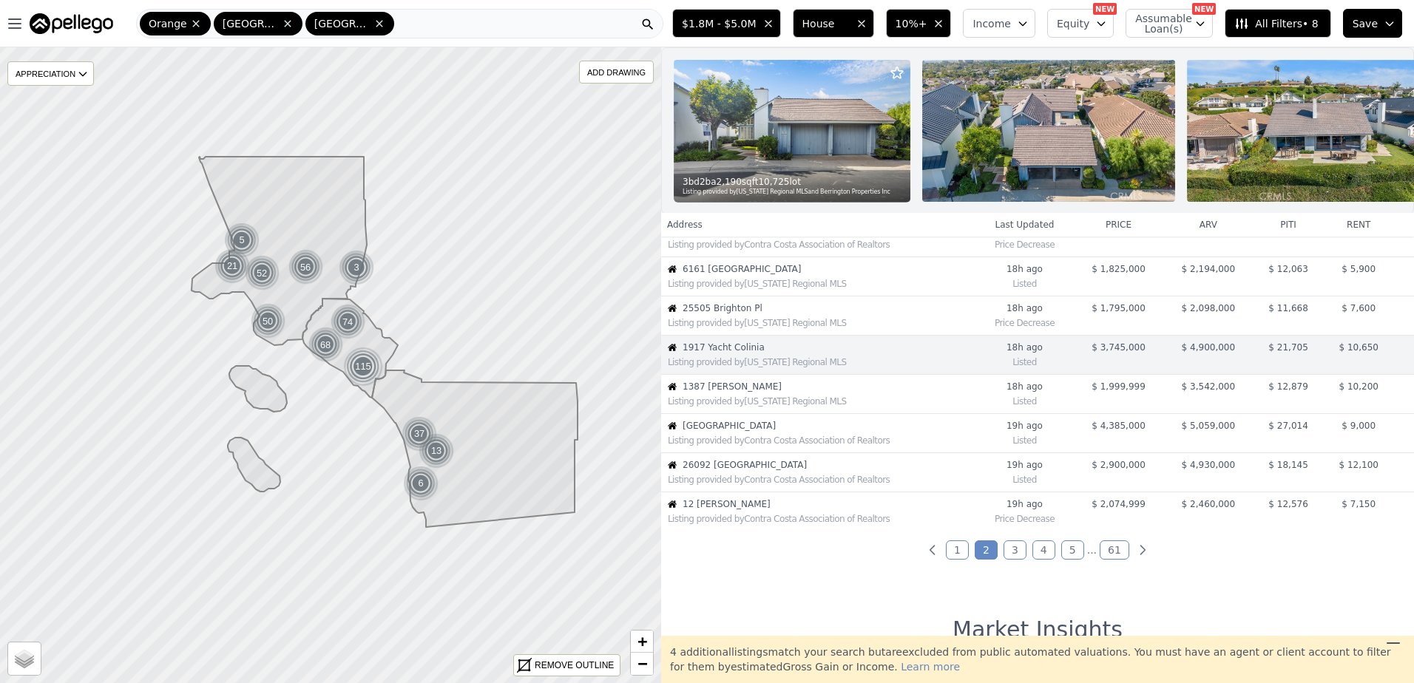
scroll to position [234, 0]
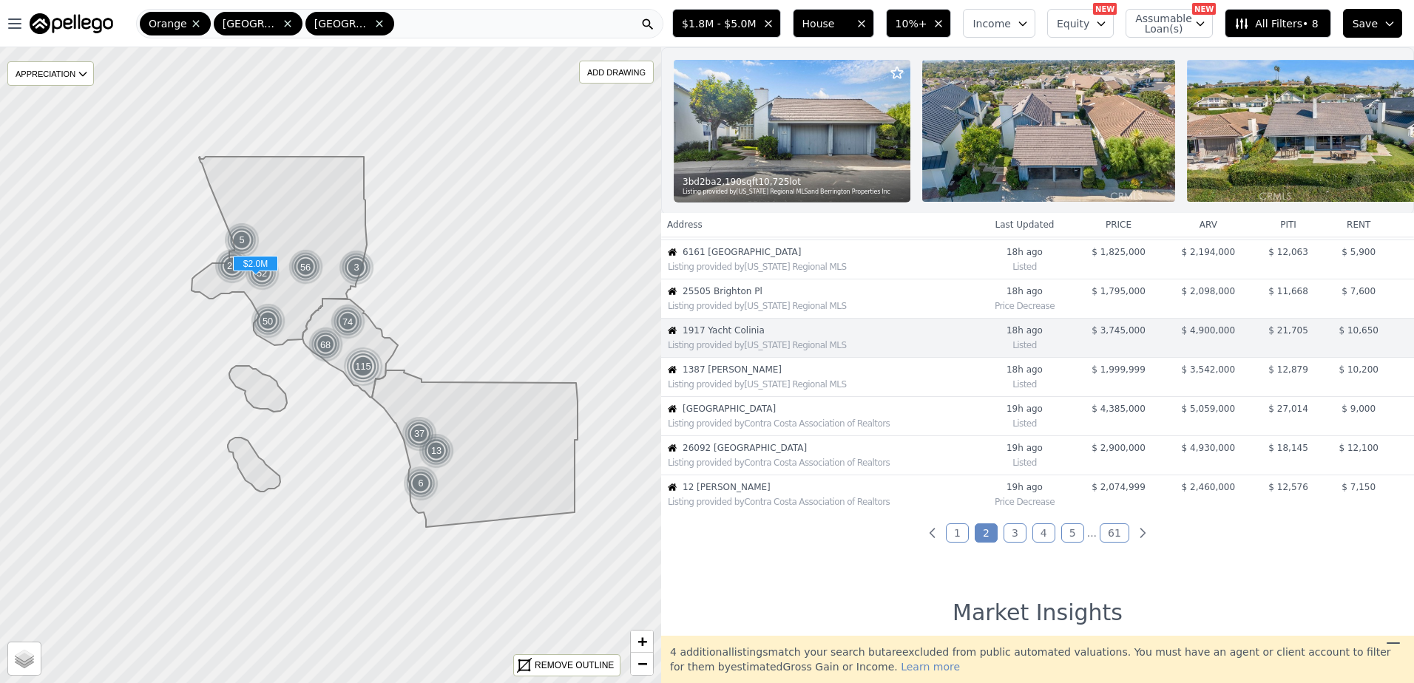
click at [801, 387] on div "Listing provided by California Regional MLS" at bounding box center [818, 383] width 313 height 15
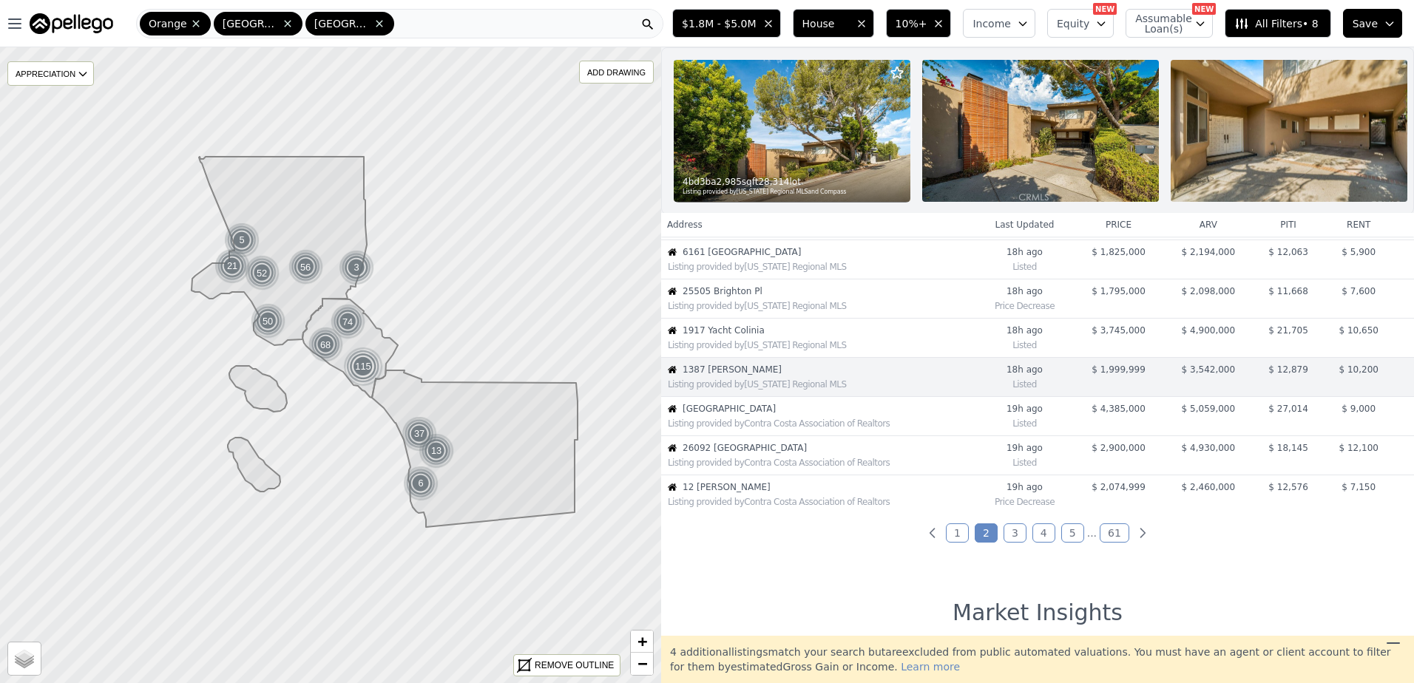
scroll to position [273, 0]
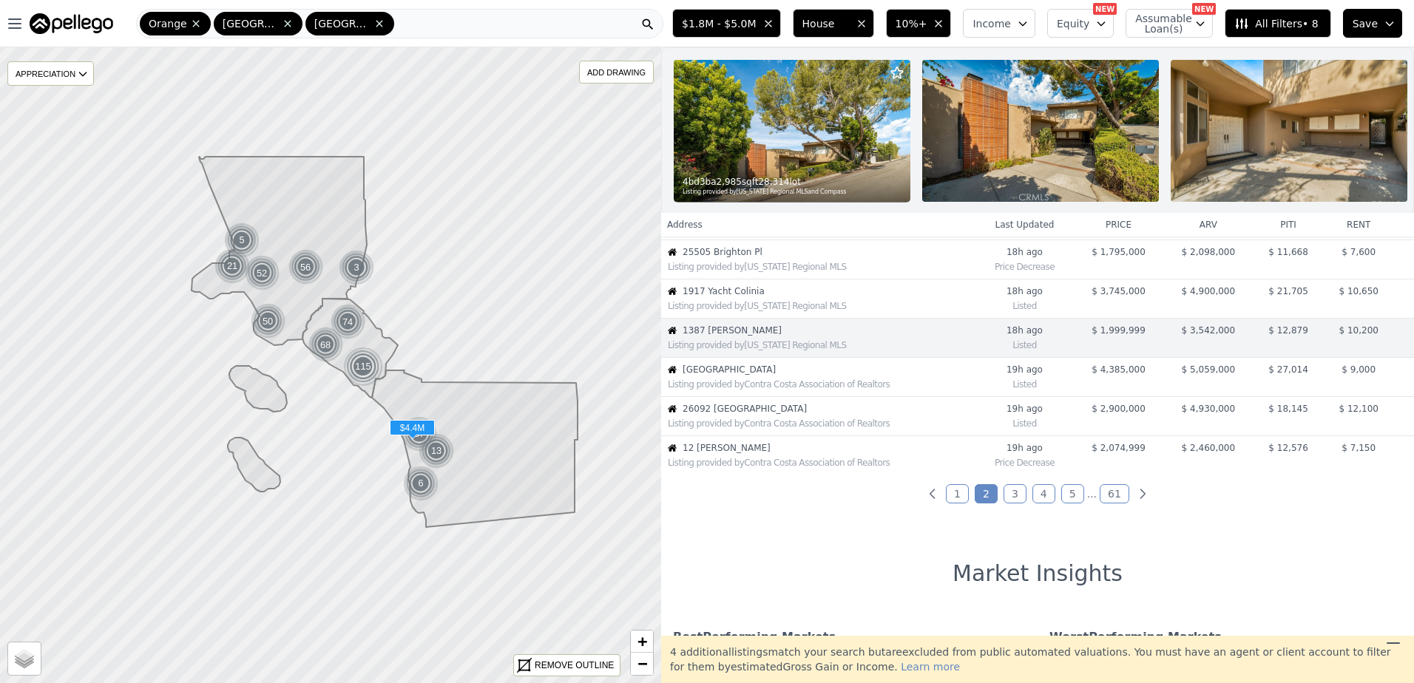
click at [801, 387] on div "Listing provided by Contra Costa Association of Realtors" at bounding box center [818, 383] width 313 height 15
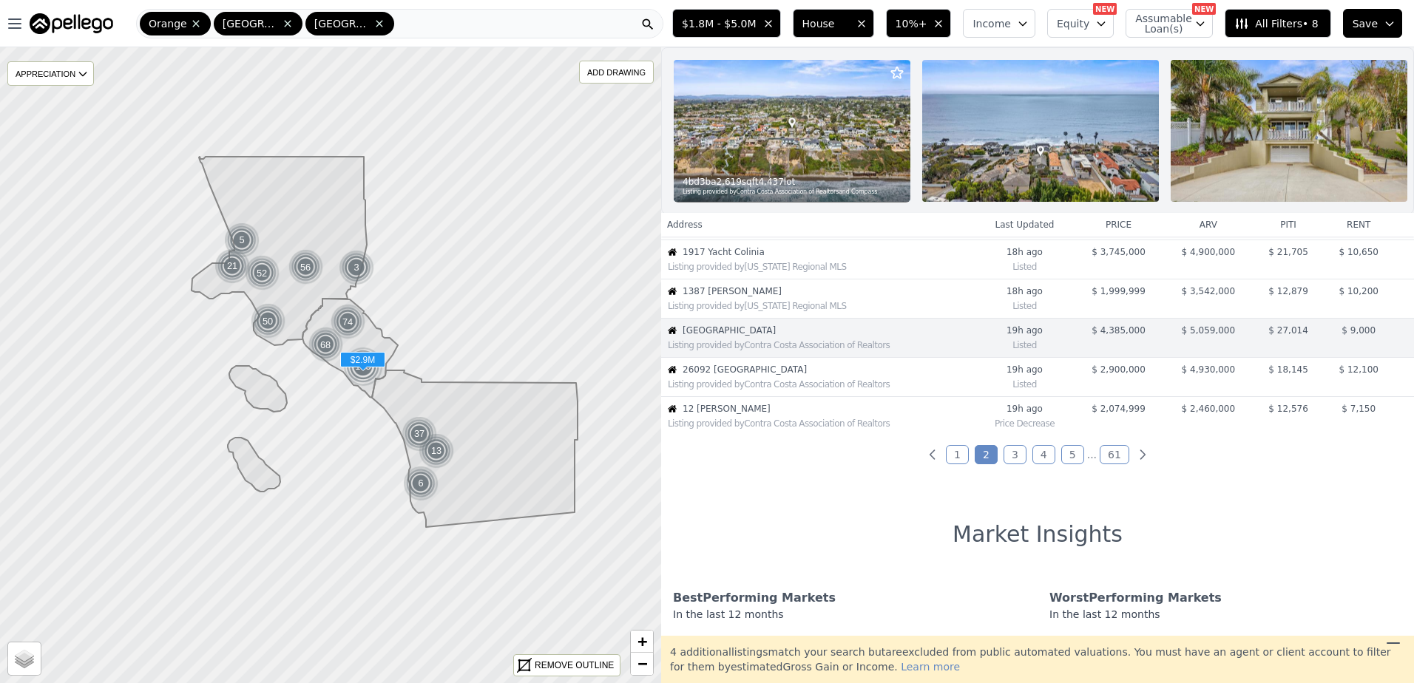
click at [801, 387] on div "Listing provided by Contra Costa Association of Realtors" at bounding box center [818, 383] width 313 height 15
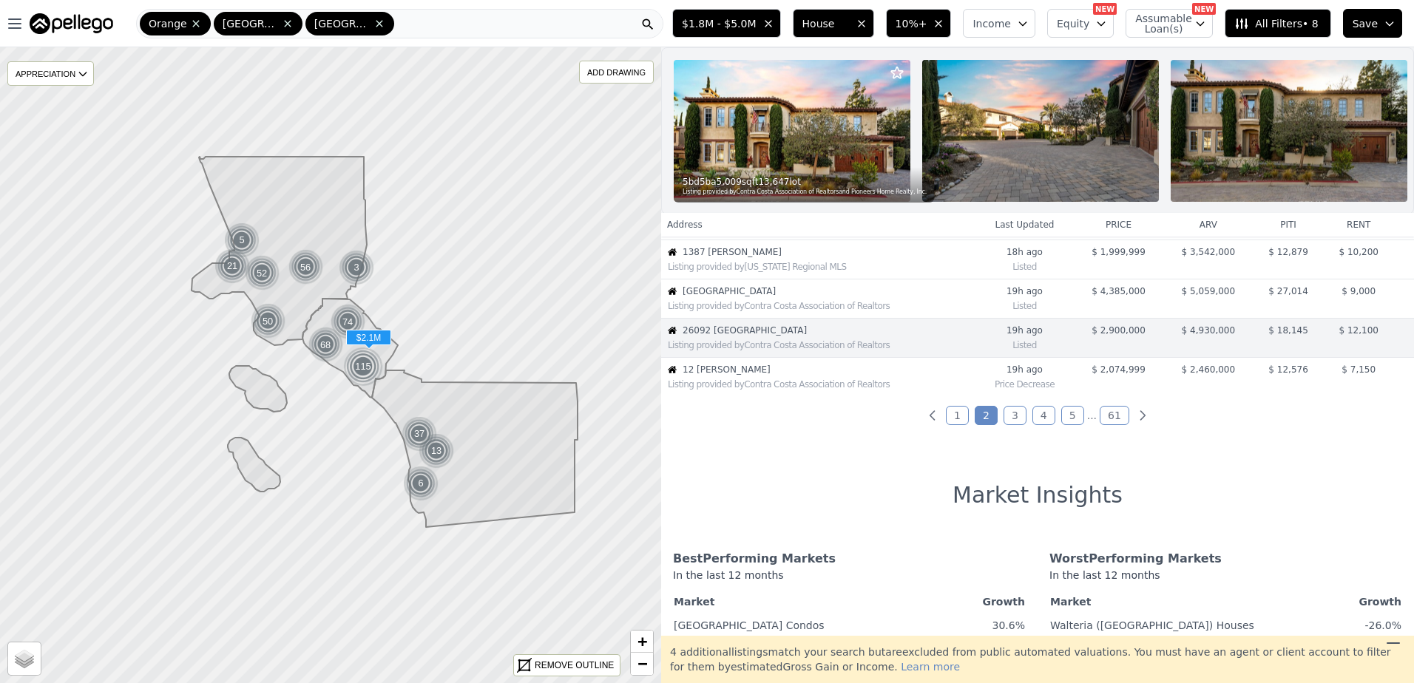
click at [801, 387] on div "Listing provided by Contra Costa Association of Realtors" at bounding box center [818, 383] width 313 height 15
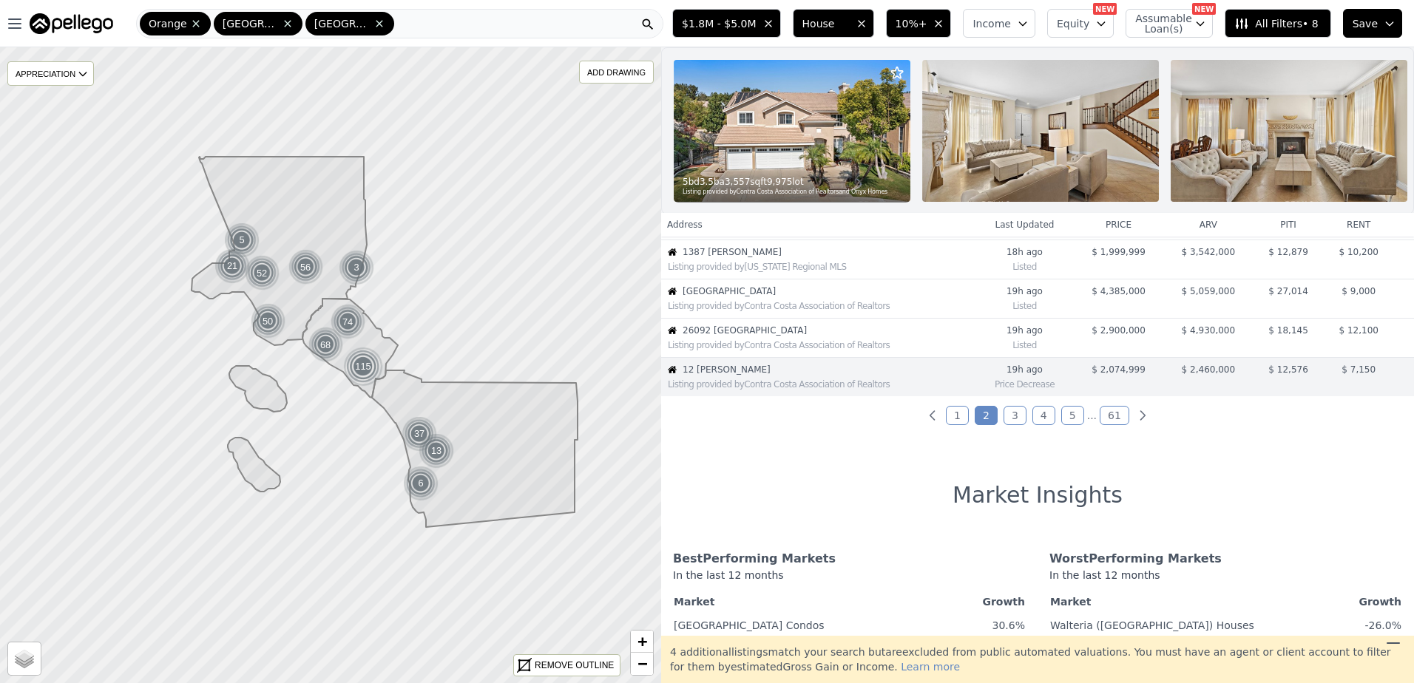
scroll to position [390, 0]
